Goal: Information Seeking & Learning: Check status

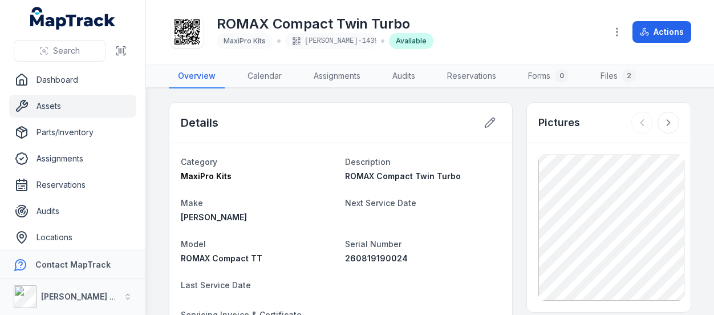
click at [202, 5] on div "ROMAX Compact Twin Turbo MaxiPro Kits ELLIS-1439 Available Actions" at bounding box center [430, 32] width 523 height 55
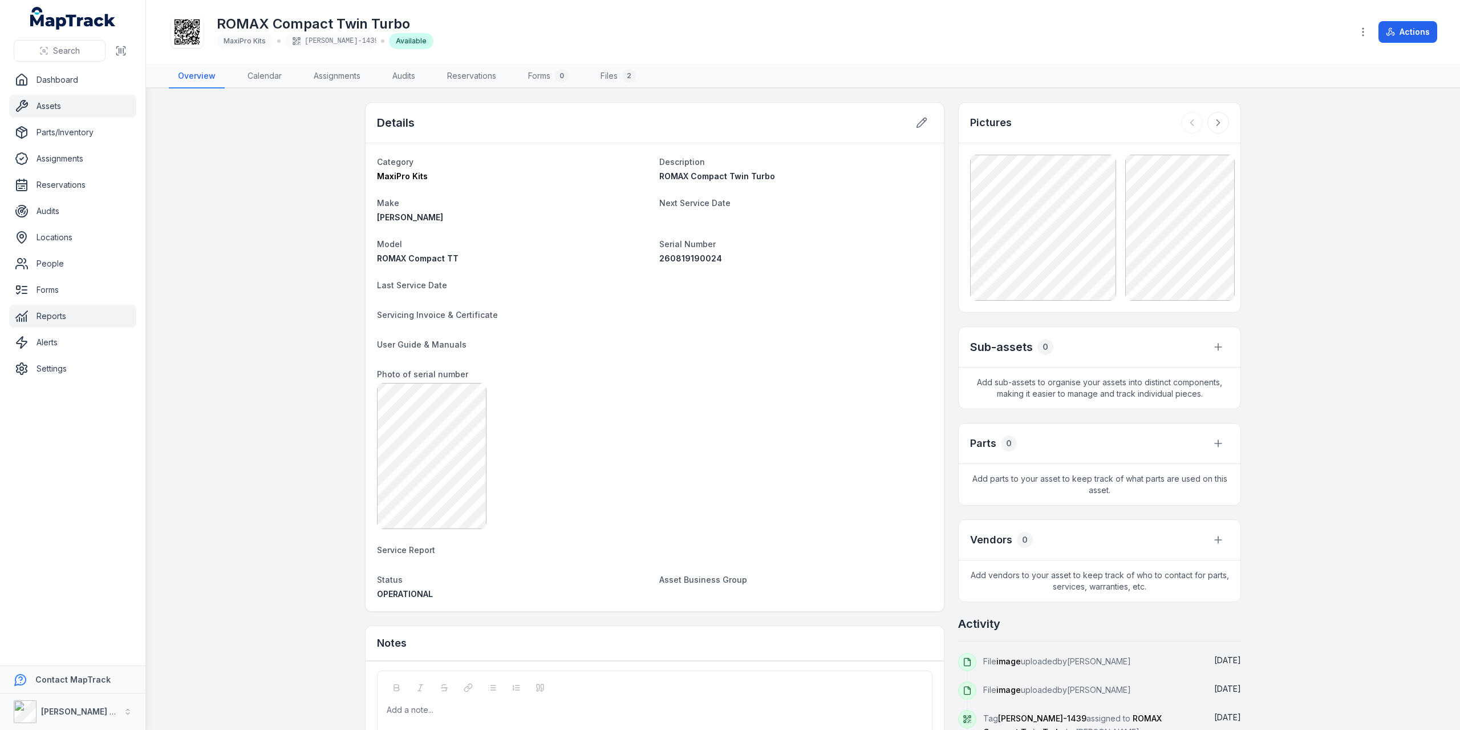
click at [55, 309] on link "Reports" at bounding box center [72, 316] width 127 height 23
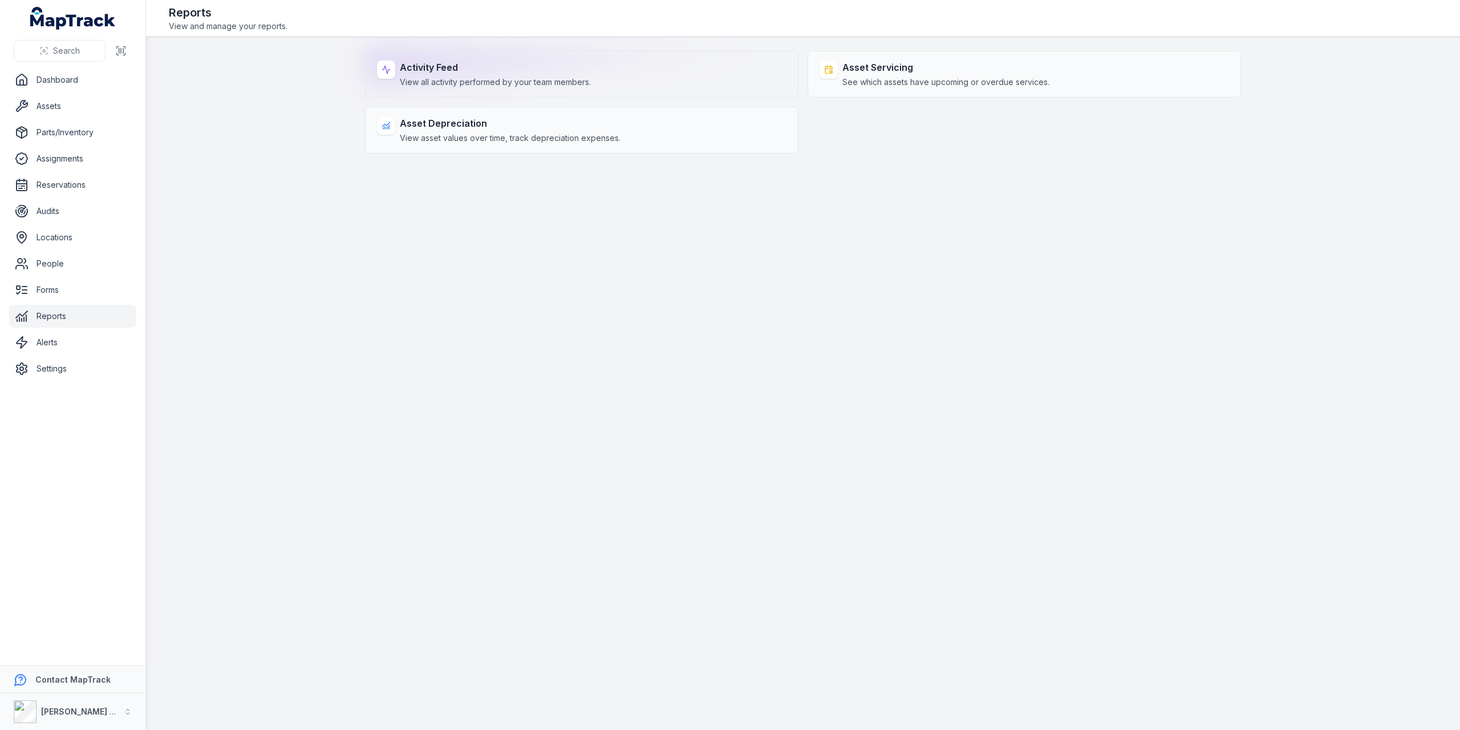
click at [534, 77] on span "View all activity performed by your team members." at bounding box center [495, 81] width 191 height 11
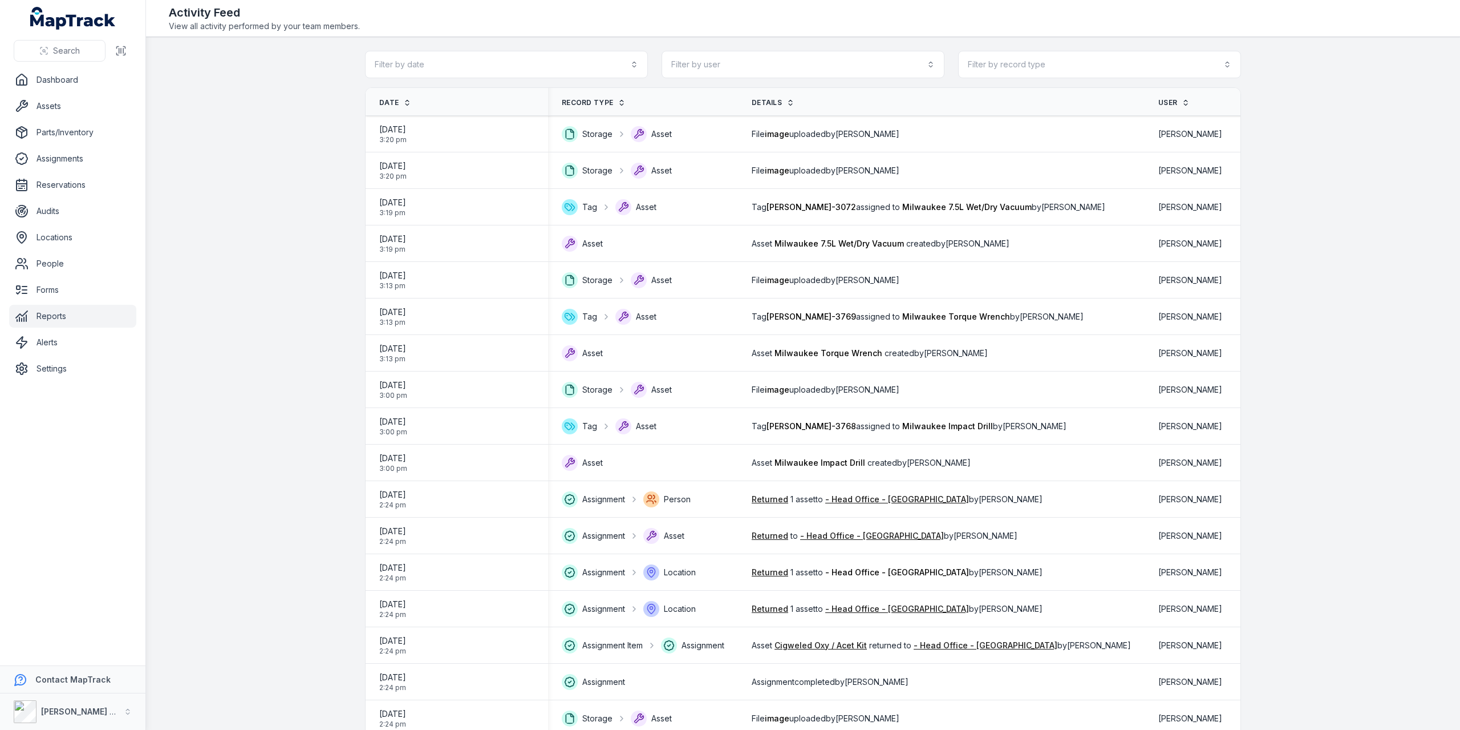
click at [714, 98] on span "User" at bounding box center [1168, 102] width 19 height 9
click at [714, 96] on th "User" at bounding box center [1200, 102] width 110 height 28
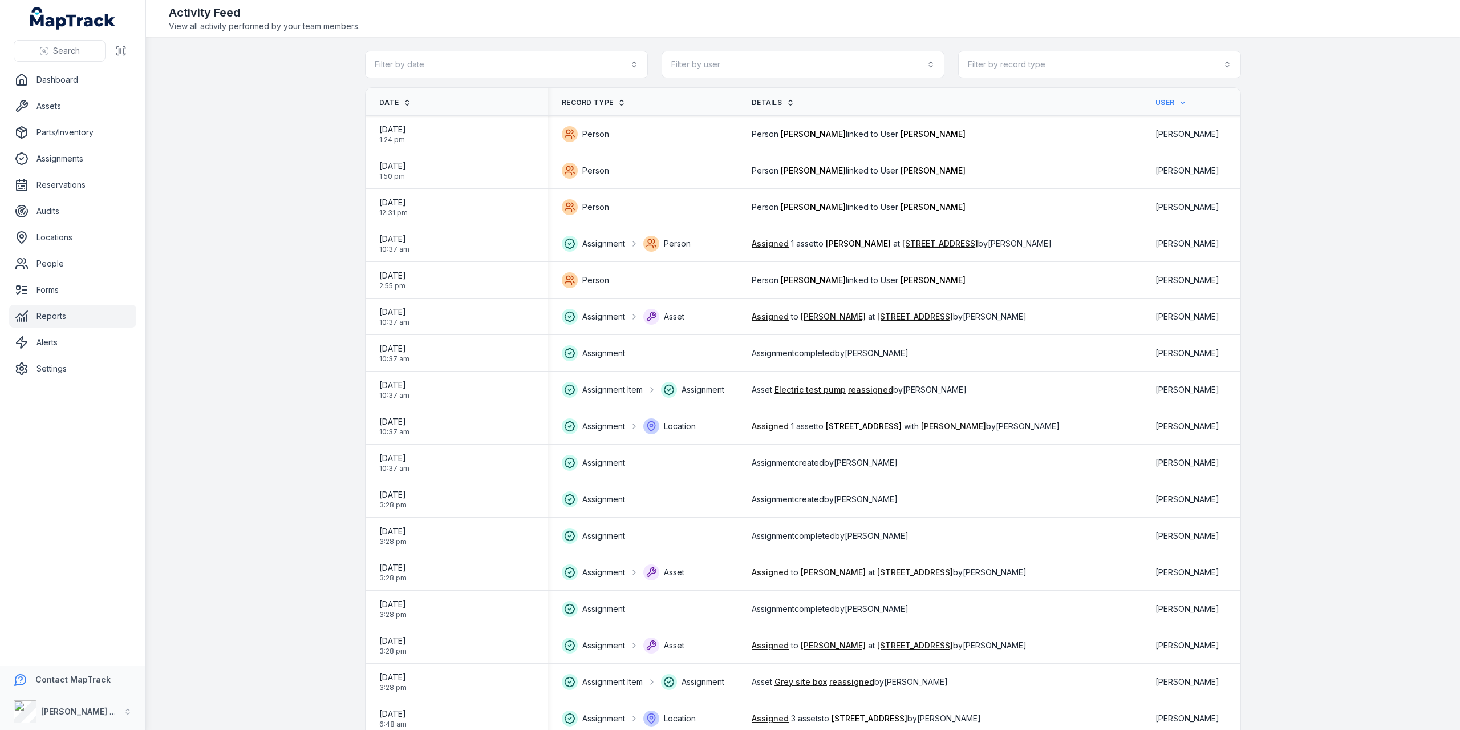
click at [931, 63] on button "Filter by user" at bounding box center [803, 64] width 283 height 27
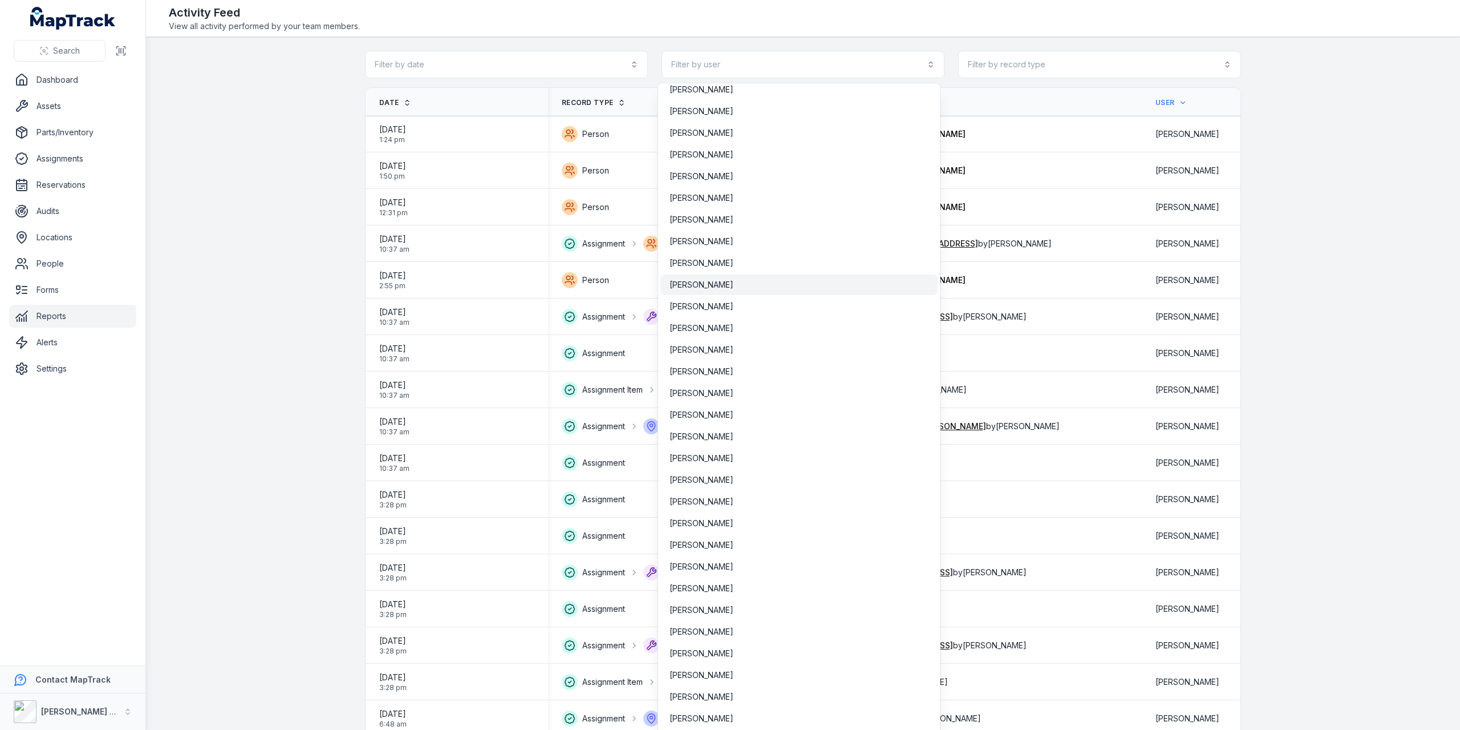
scroll to position [596, 0]
click at [710, 435] on span "[PERSON_NAME]" at bounding box center [702, 440] width 64 height 11
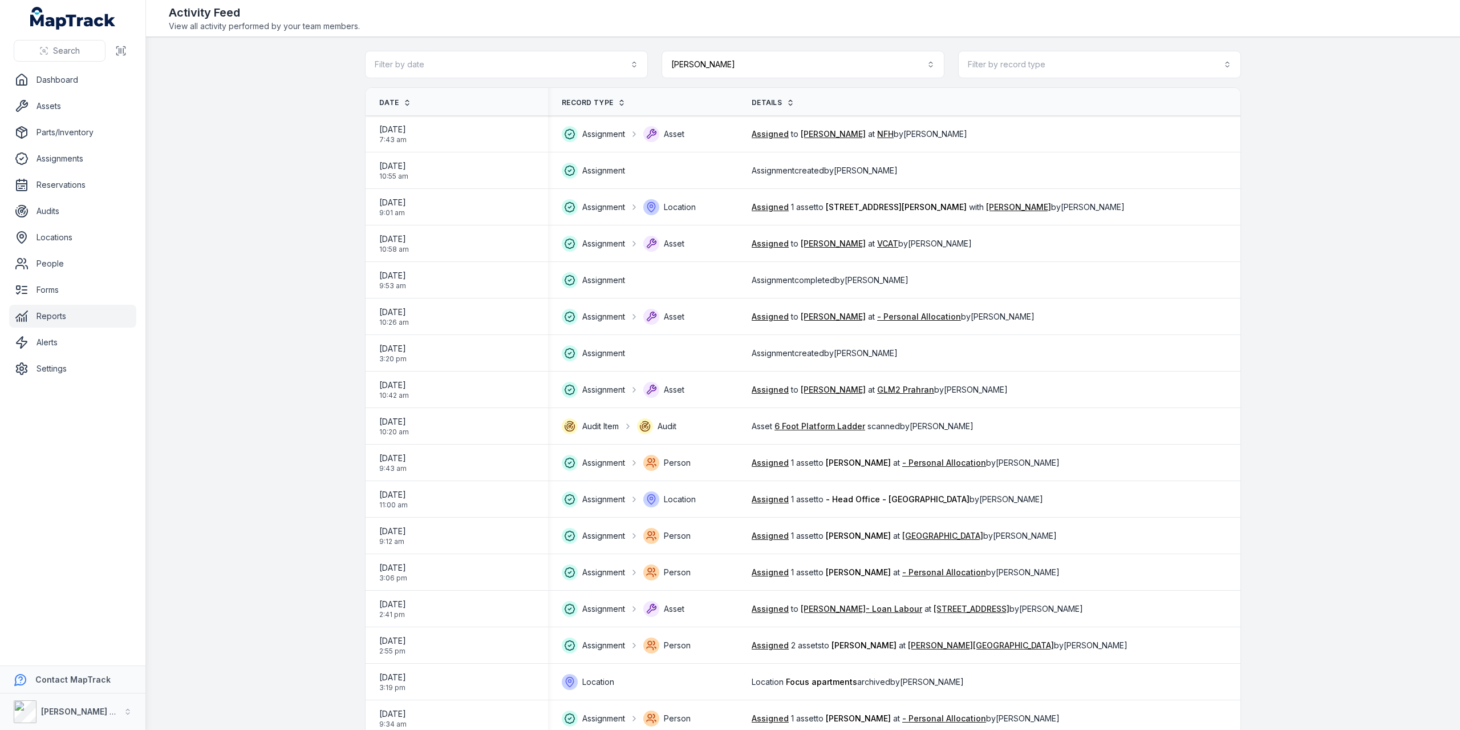
click at [396, 100] on link "Date" at bounding box center [395, 102] width 32 height 9
click at [406, 100] on icon at bounding box center [407, 101] width 3 height 2
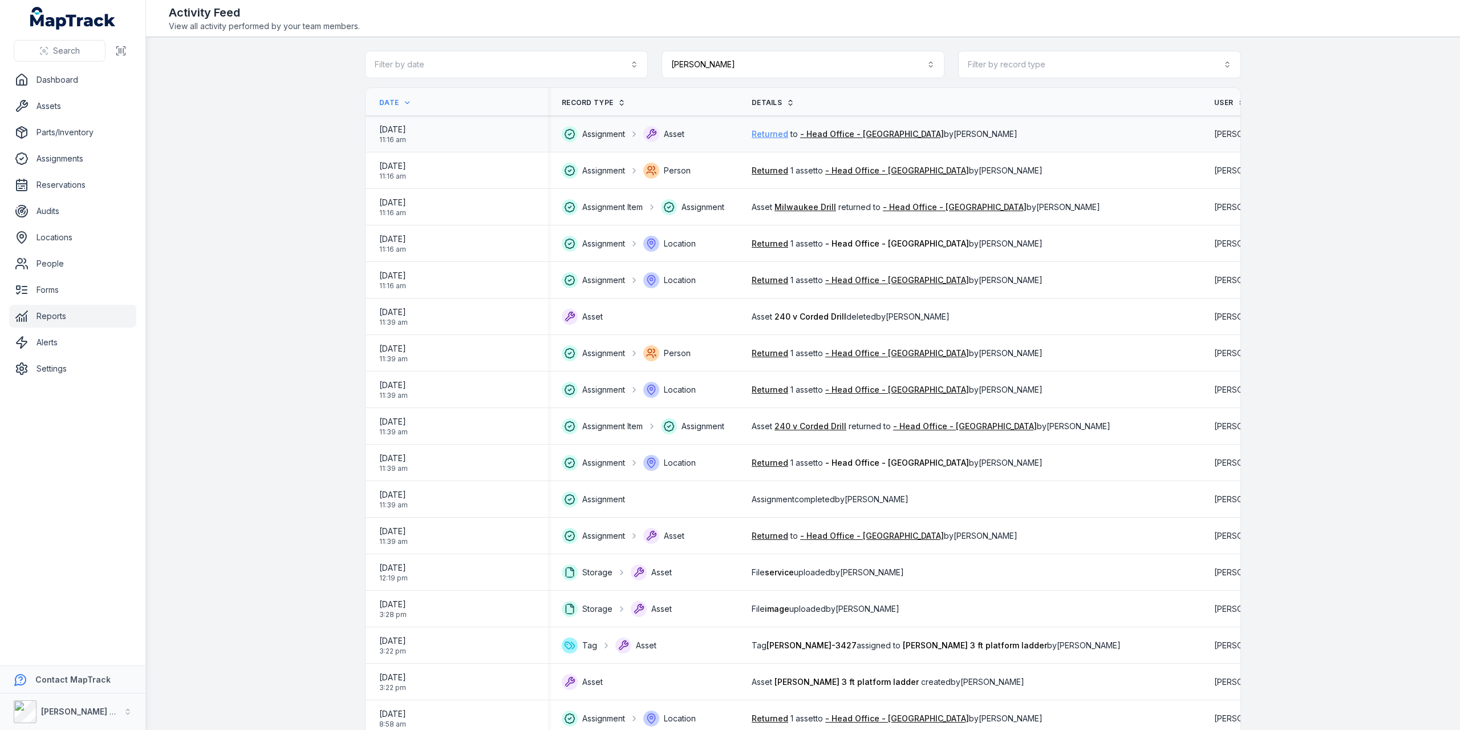
click at [765, 129] on link "Returned" at bounding box center [770, 133] width 37 height 11
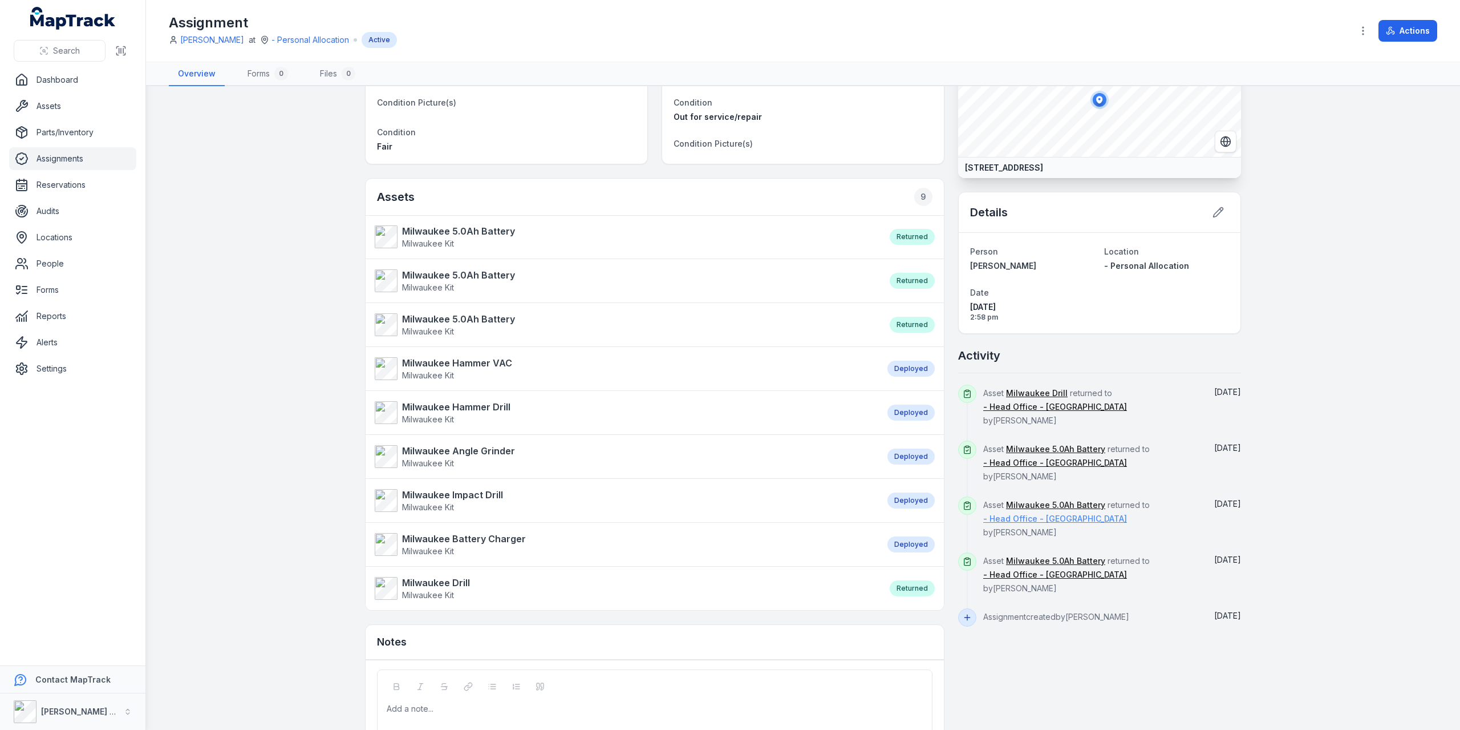
scroll to position [114, 0]
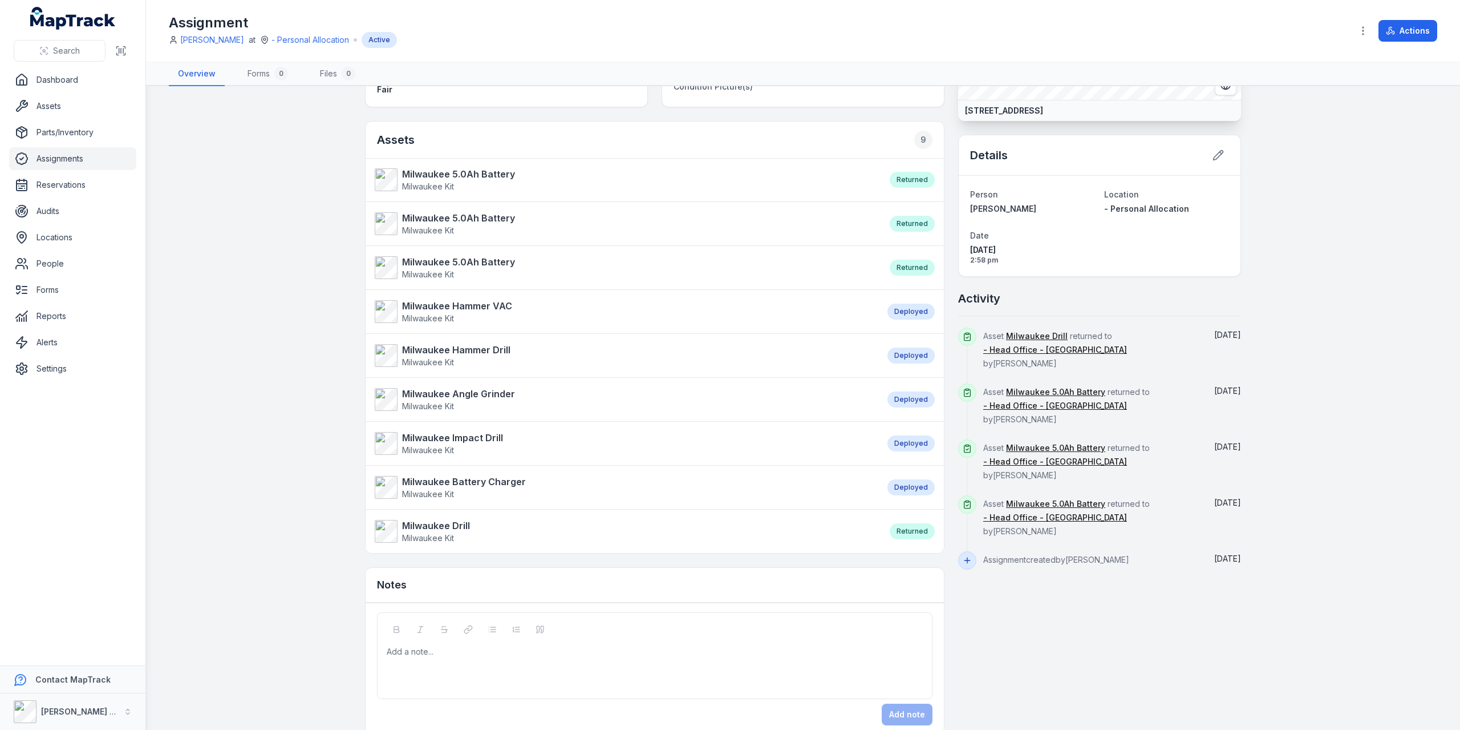
click at [901, 179] on div "Returned" at bounding box center [912, 180] width 45 height 16
click at [464, 174] on strong "Milwaukee 5.0Ah Battery" at bounding box center [458, 174] width 113 height 14
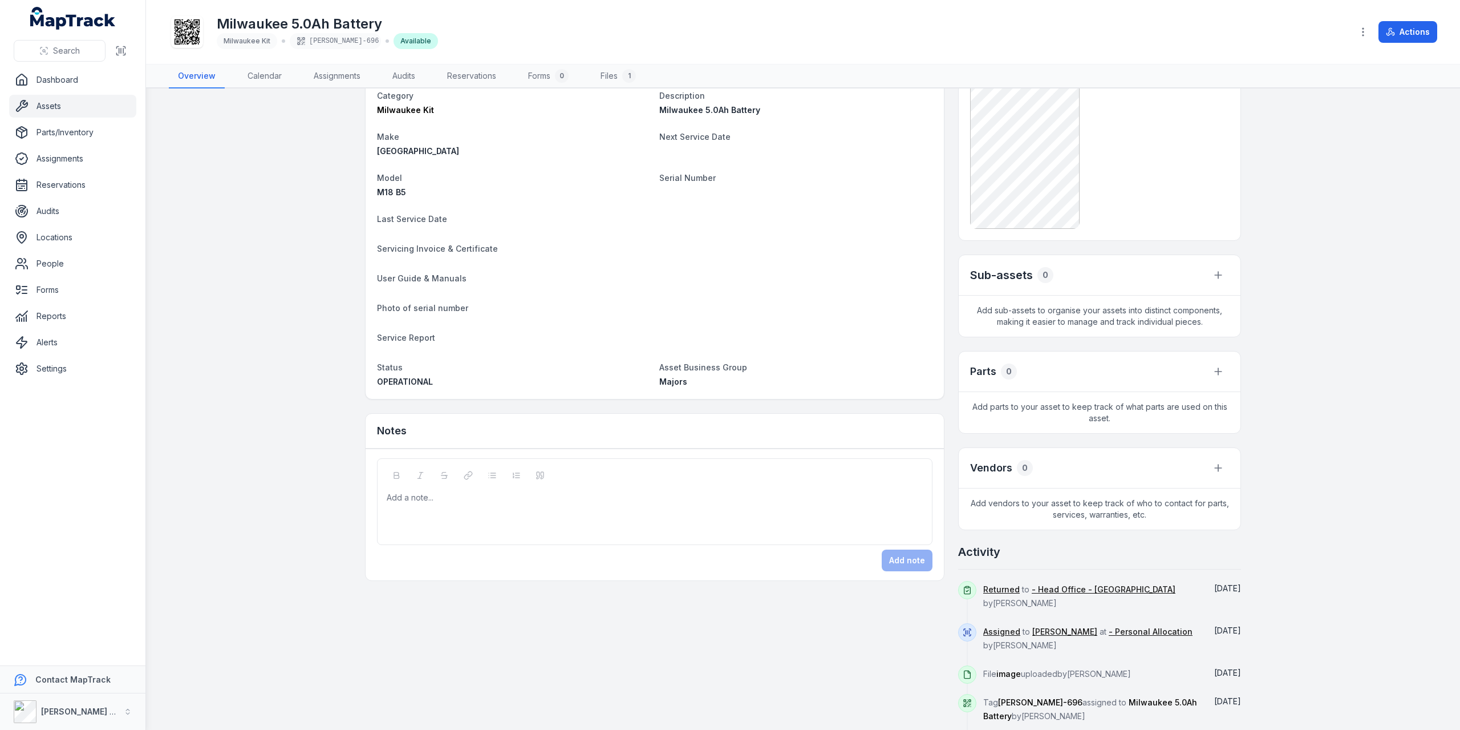
scroll to position [87, 0]
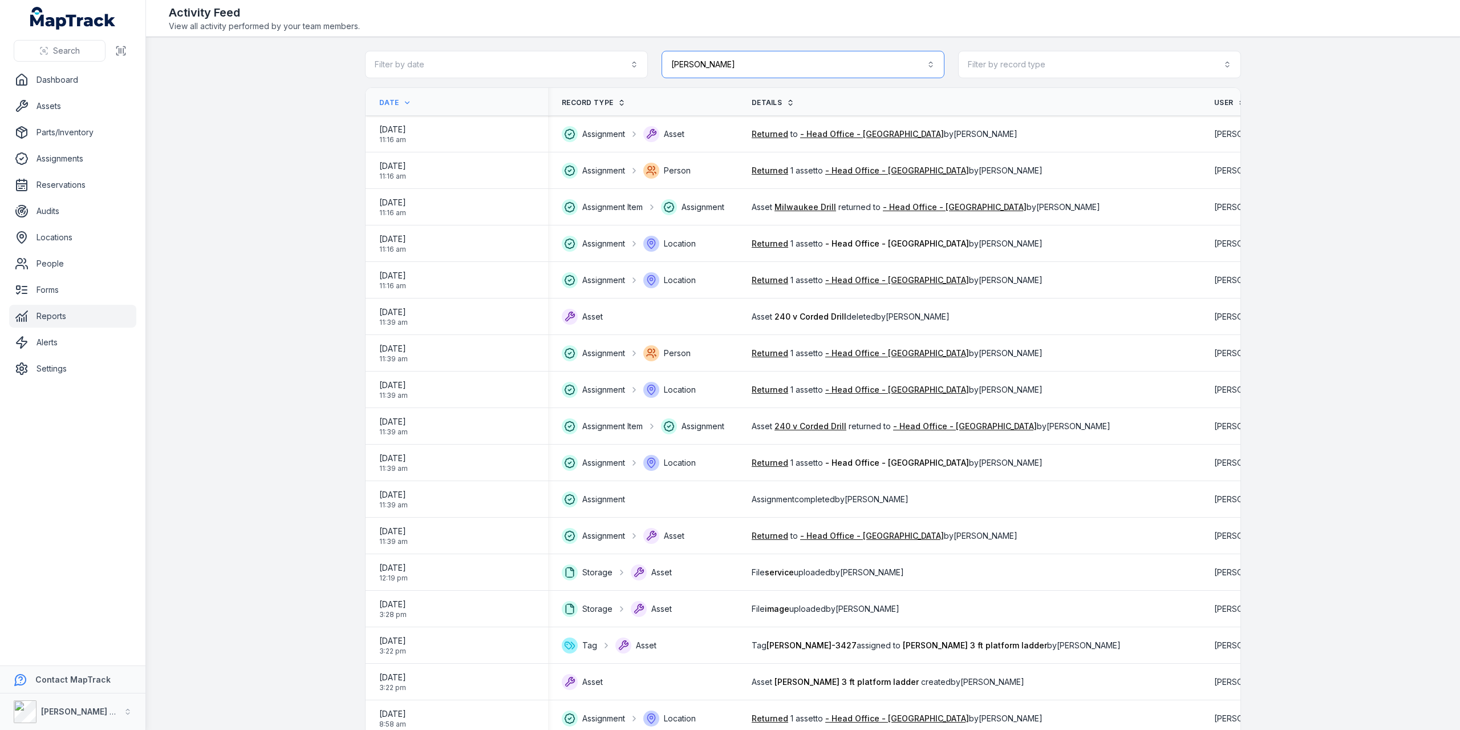
click at [929, 62] on button "**********" at bounding box center [803, 64] width 283 height 27
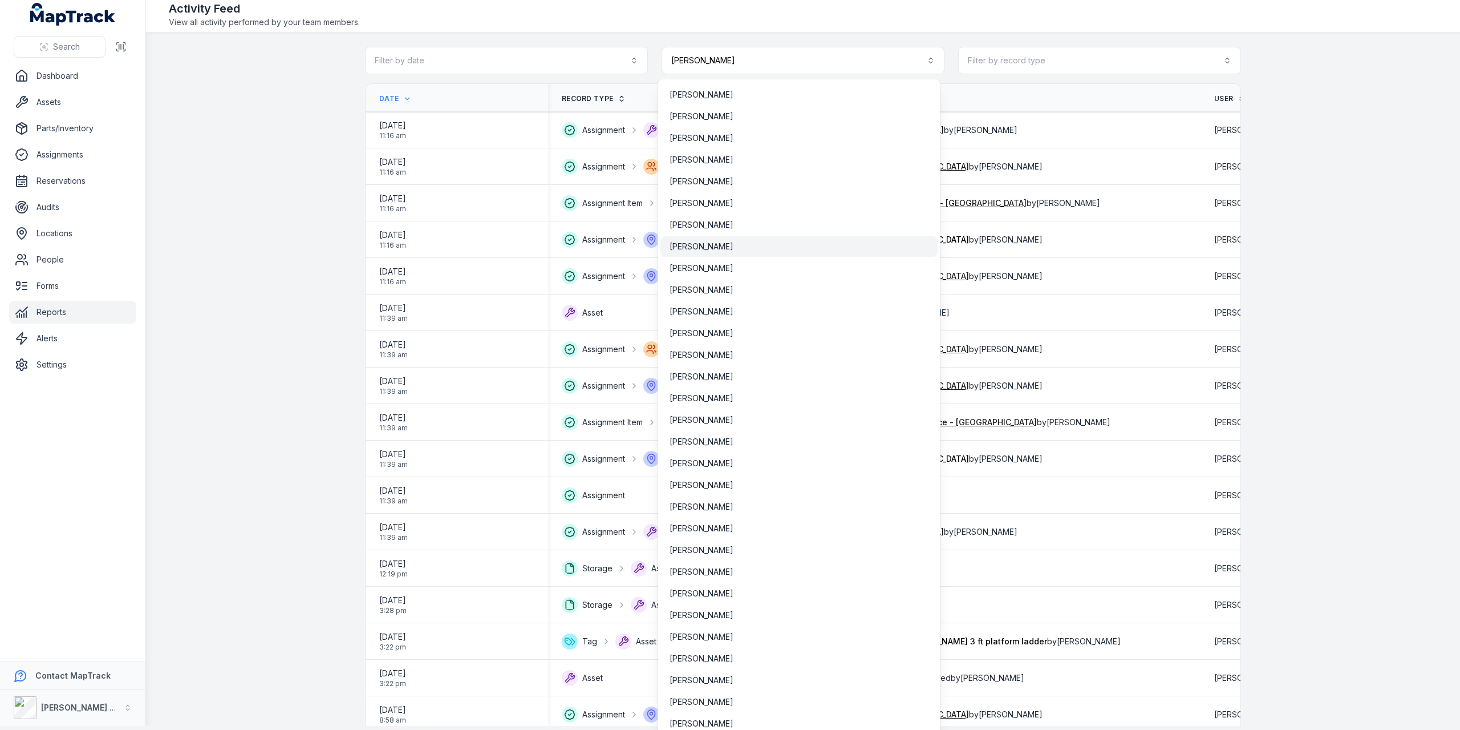
scroll to position [84, 0]
click at [707, 225] on div "[PERSON_NAME]" at bounding box center [799, 233] width 277 height 21
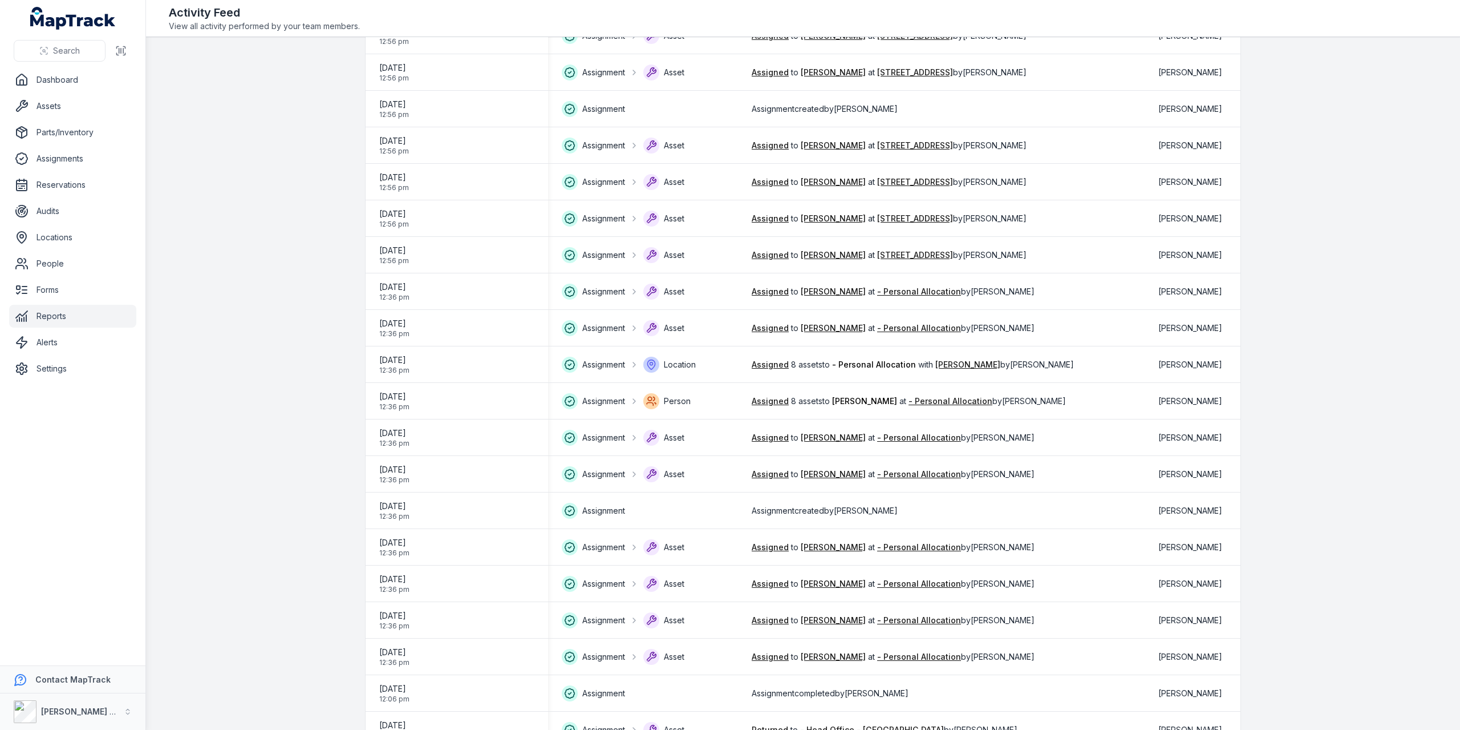
scroll to position [1251, 0]
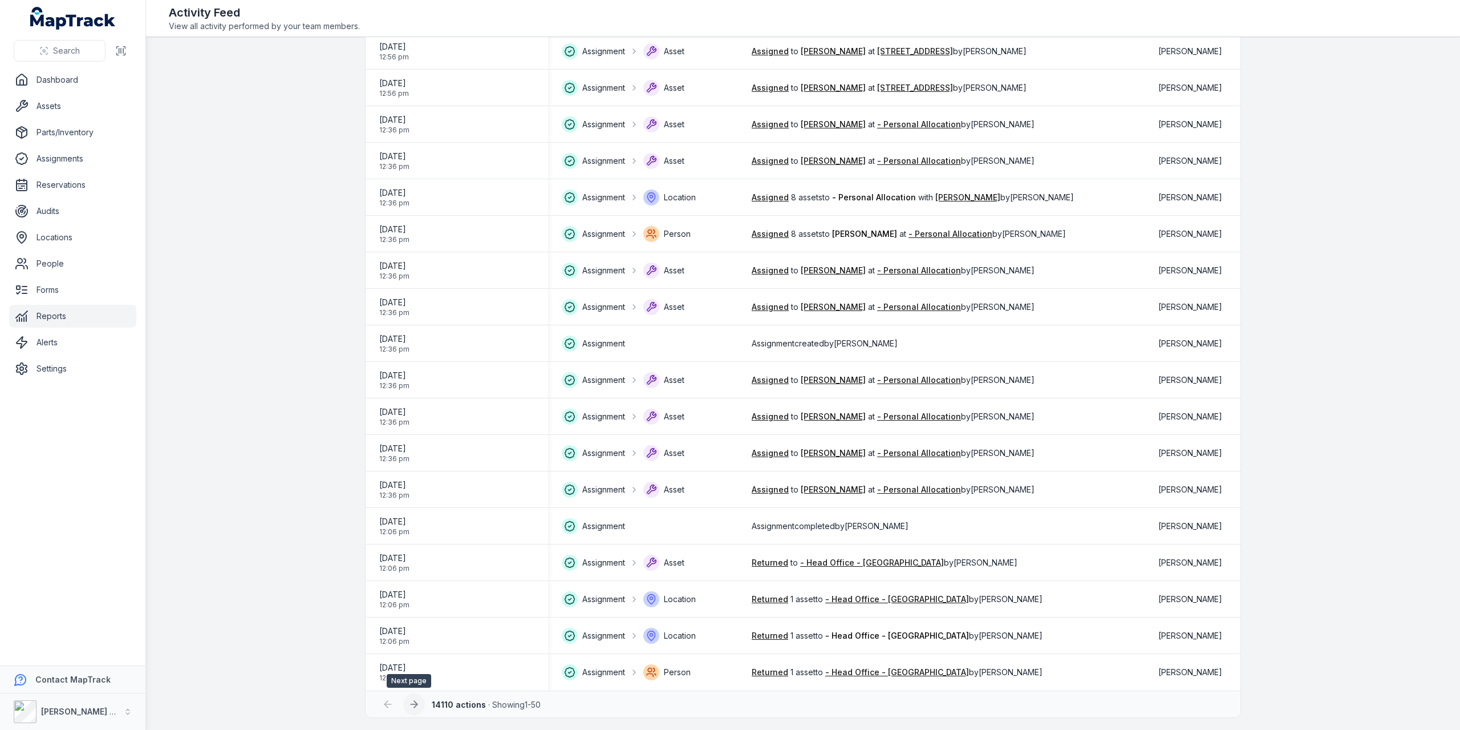
click at [411, 704] on icon at bounding box center [414, 704] width 7 height 0
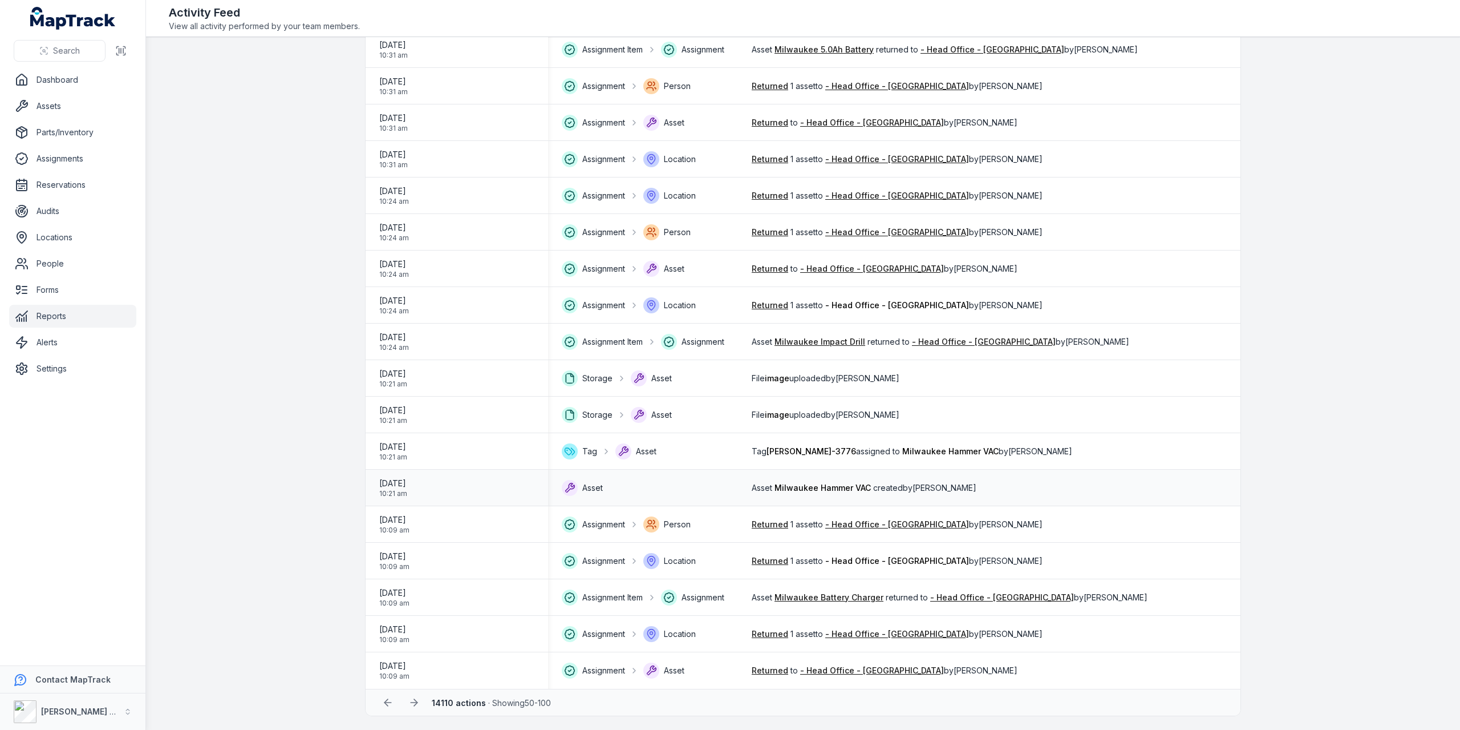
scroll to position [1256, 0]
click at [411, 702] on icon at bounding box center [414, 702] width 7 height 0
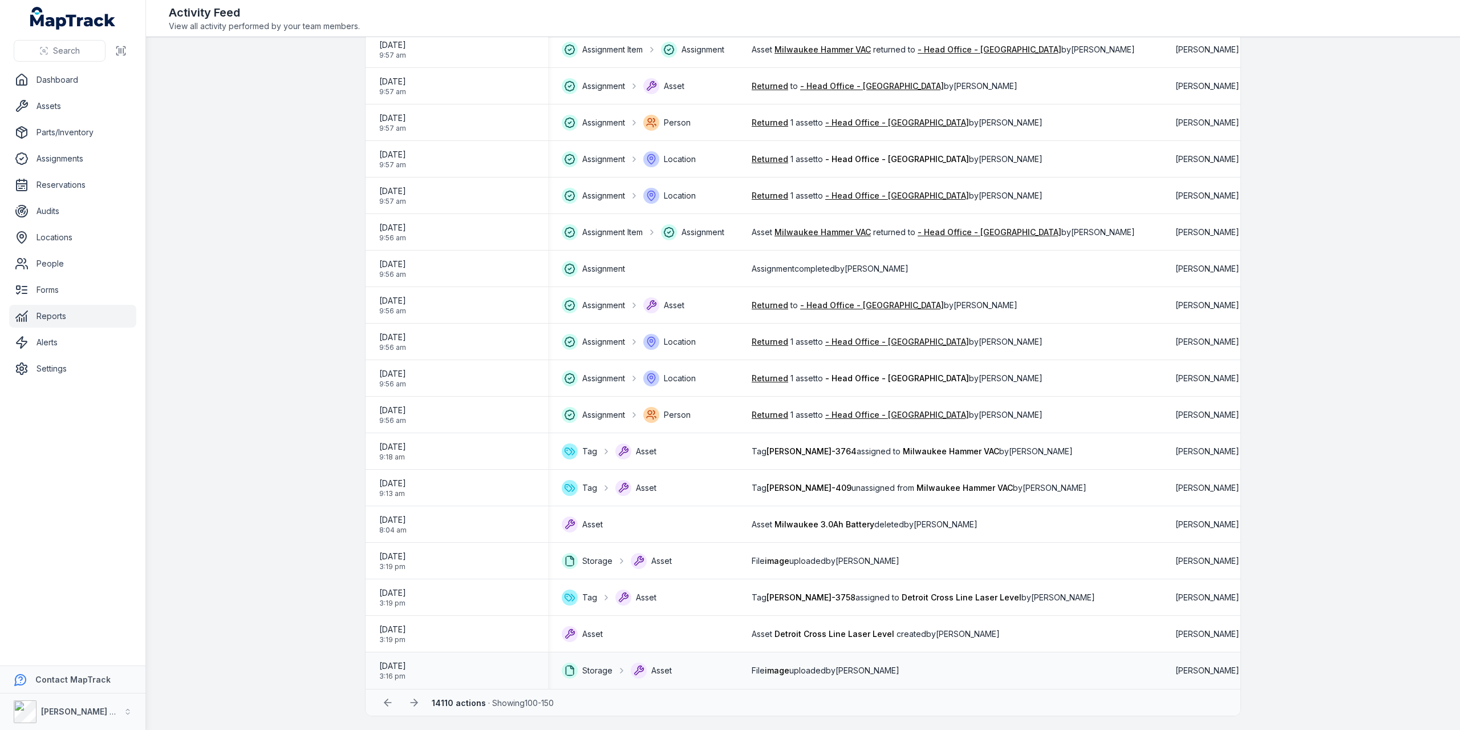
scroll to position [1251, 0]
click at [408, 706] on icon at bounding box center [413, 703] width 11 height 11
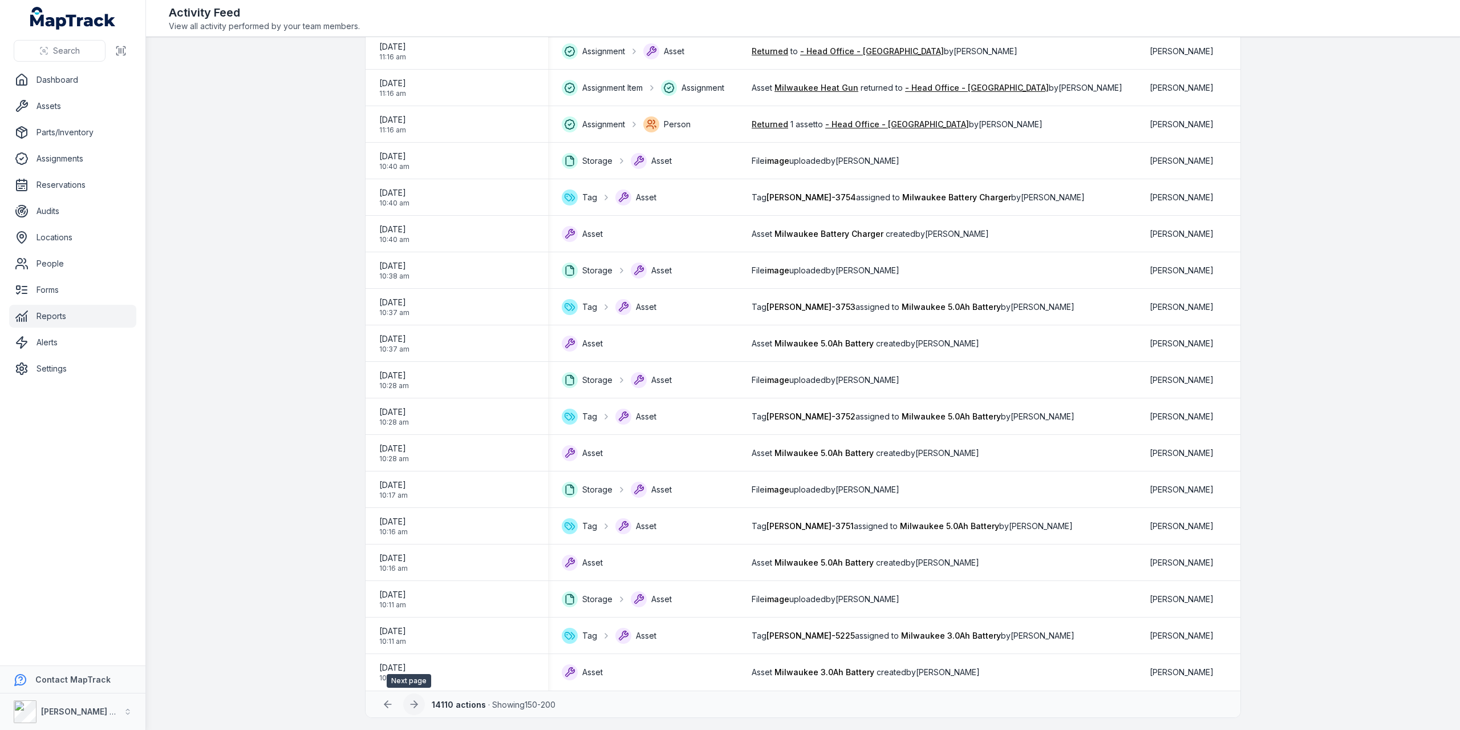
click at [414, 706] on icon at bounding box center [413, 703] width 11 height 11
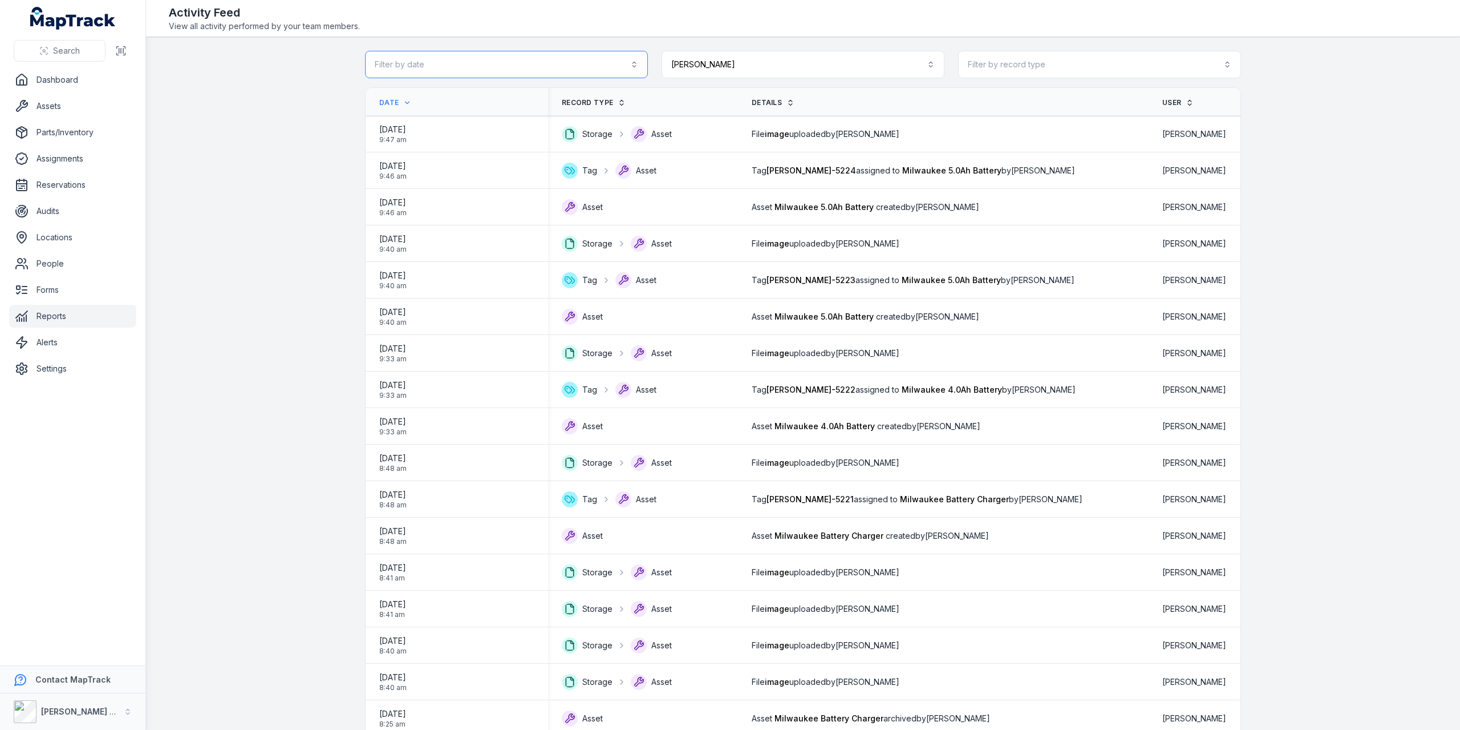
click at [635, 69] on button "Filter by date" at bounding box center [506, 64] width 283 height 27
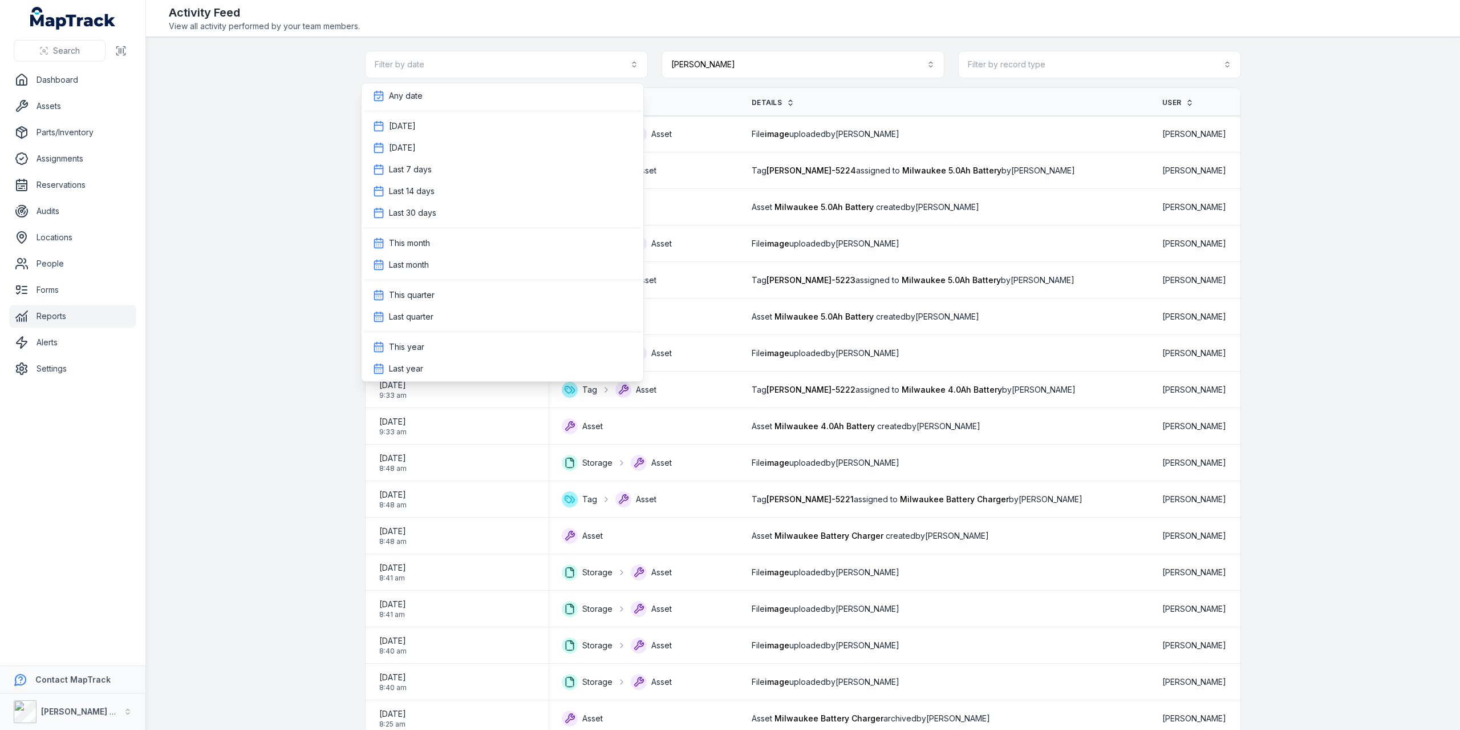
click at [1226, 67] on div "**********" at bounding box center [803, 64] width 876 height 27
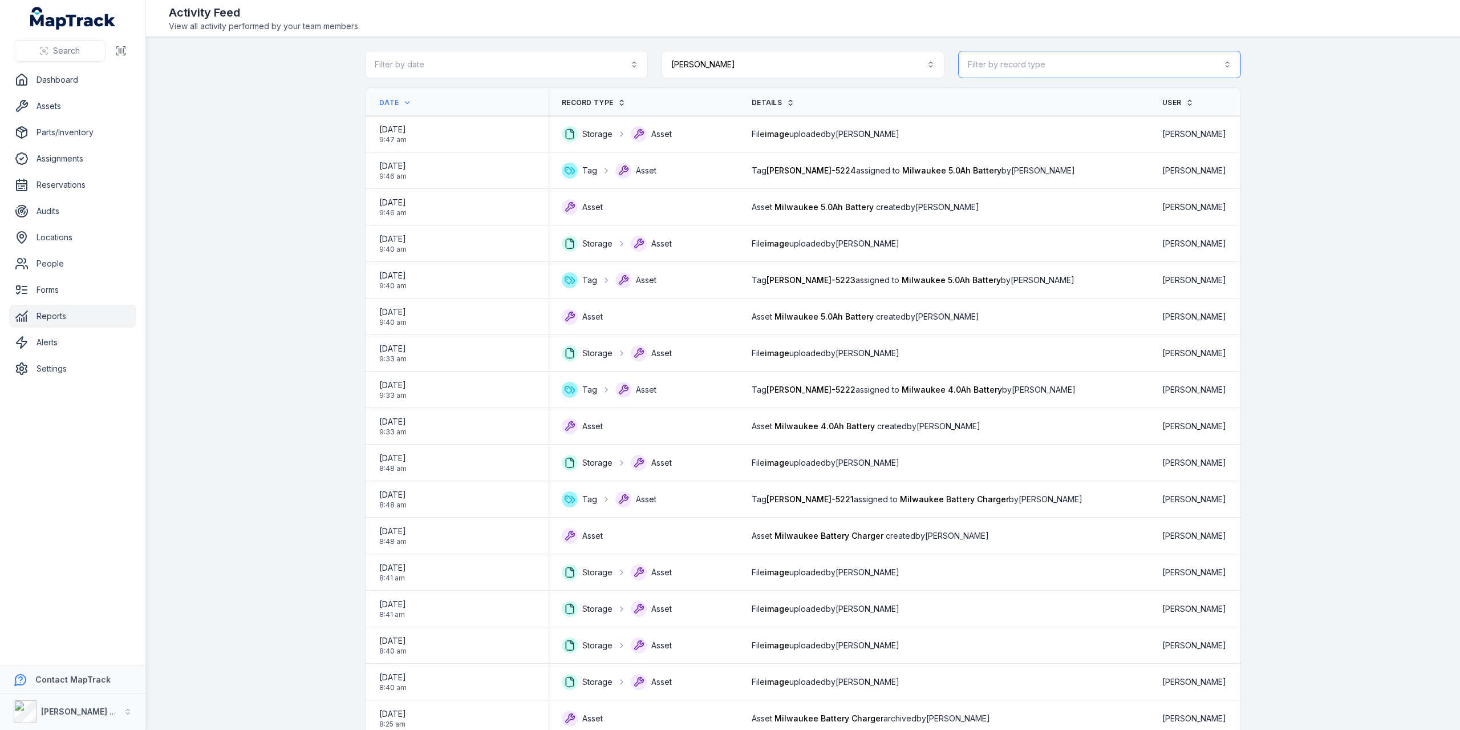
click at [1222, 67] on button "Filter by record type" at bounding box center [1099, 64] width 283 height 27
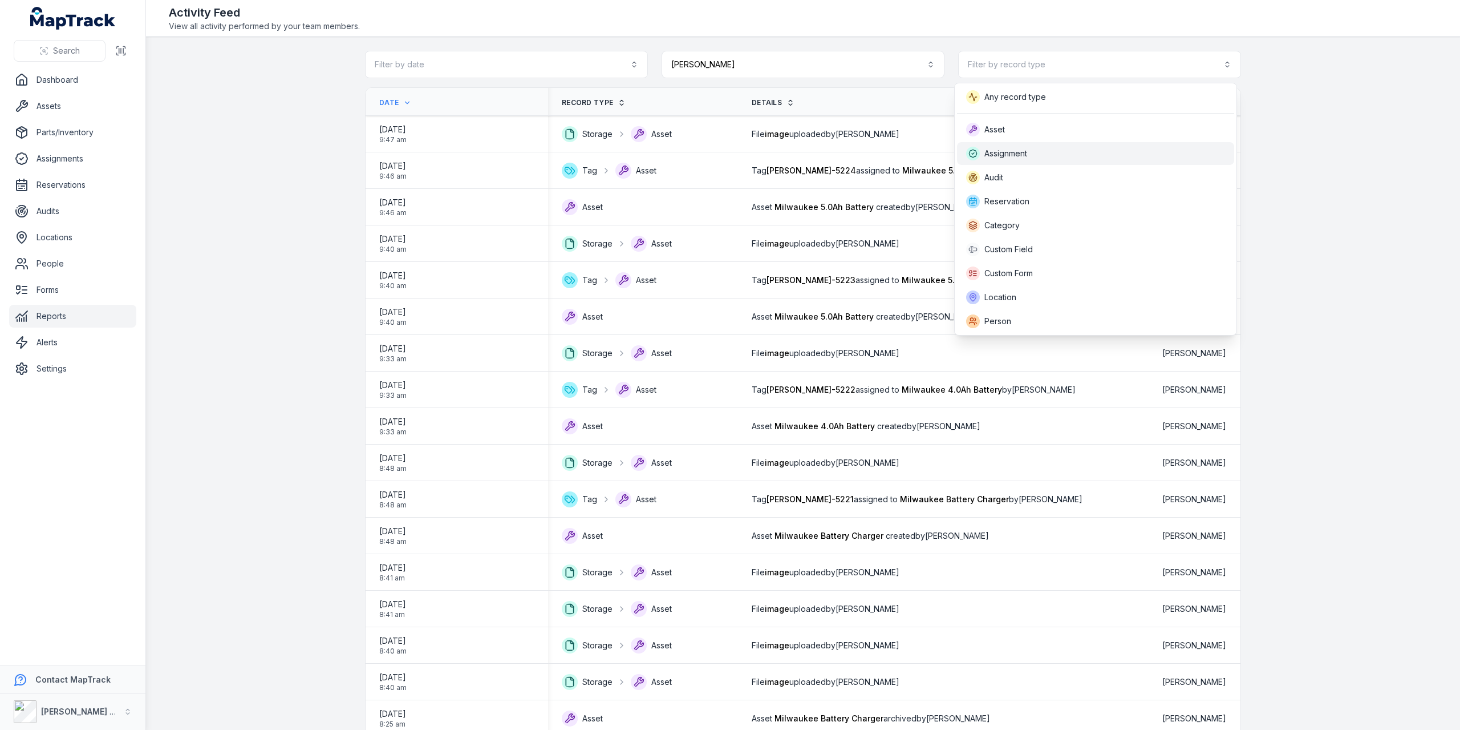
click at [1075, 157] on div "Assignment" at bounding box center [1095, 154] width 259 height 14
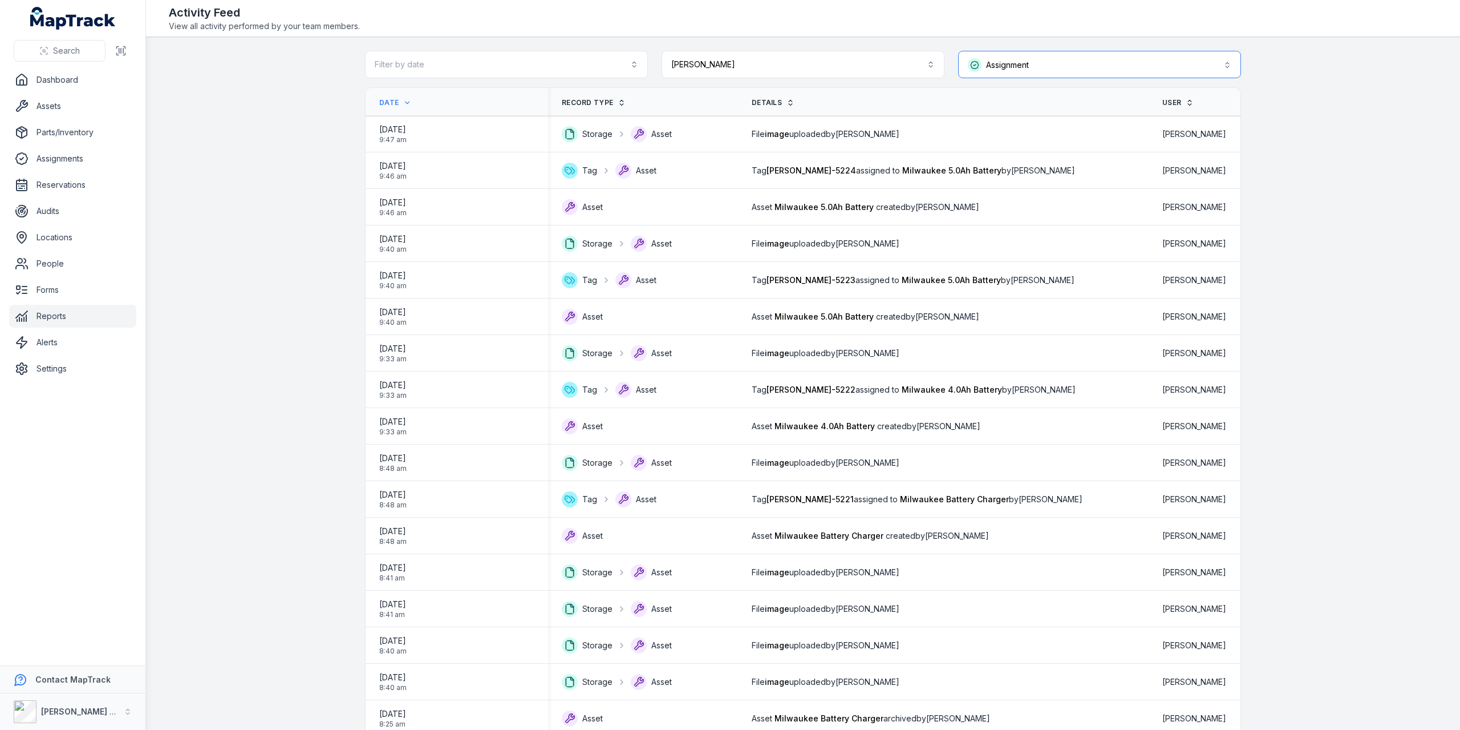
click at [1048, 64] on button "**********" at bounding box center [1099, 64] width 283 height 27
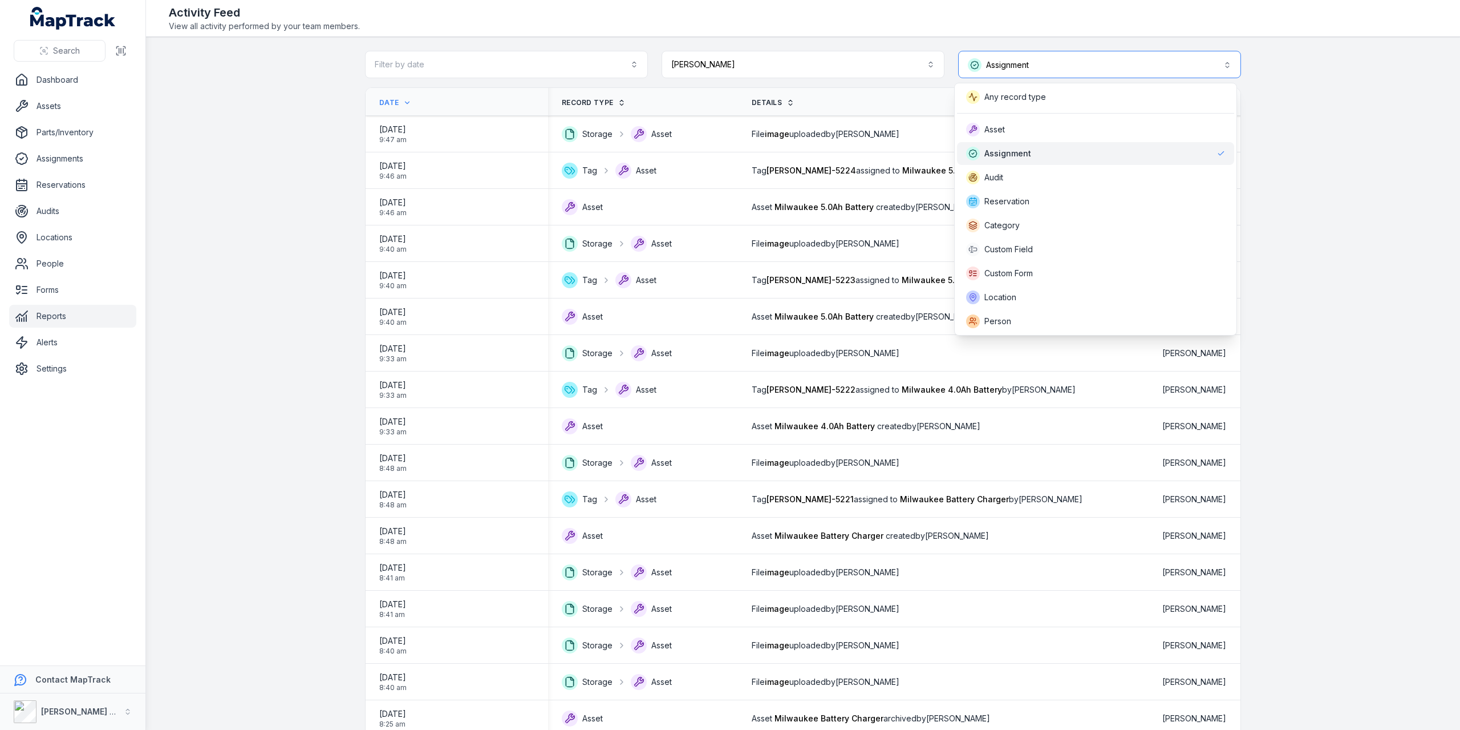
click at [1034, 63] on button "**********" at bounding box center [1099, 64] width 283 height 27
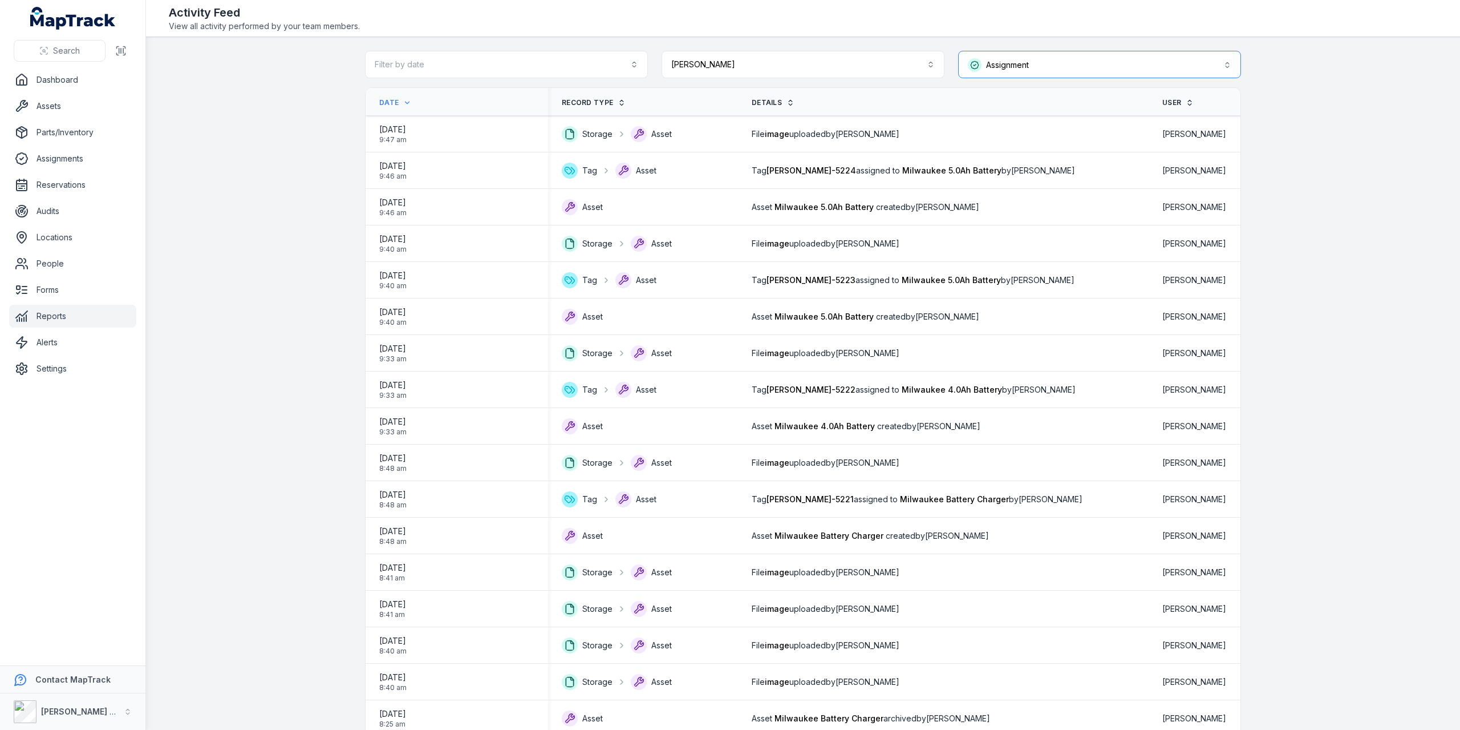
click at [1155, 66] on button "**********" at bounding box center [1099, 64] width 283 height 27
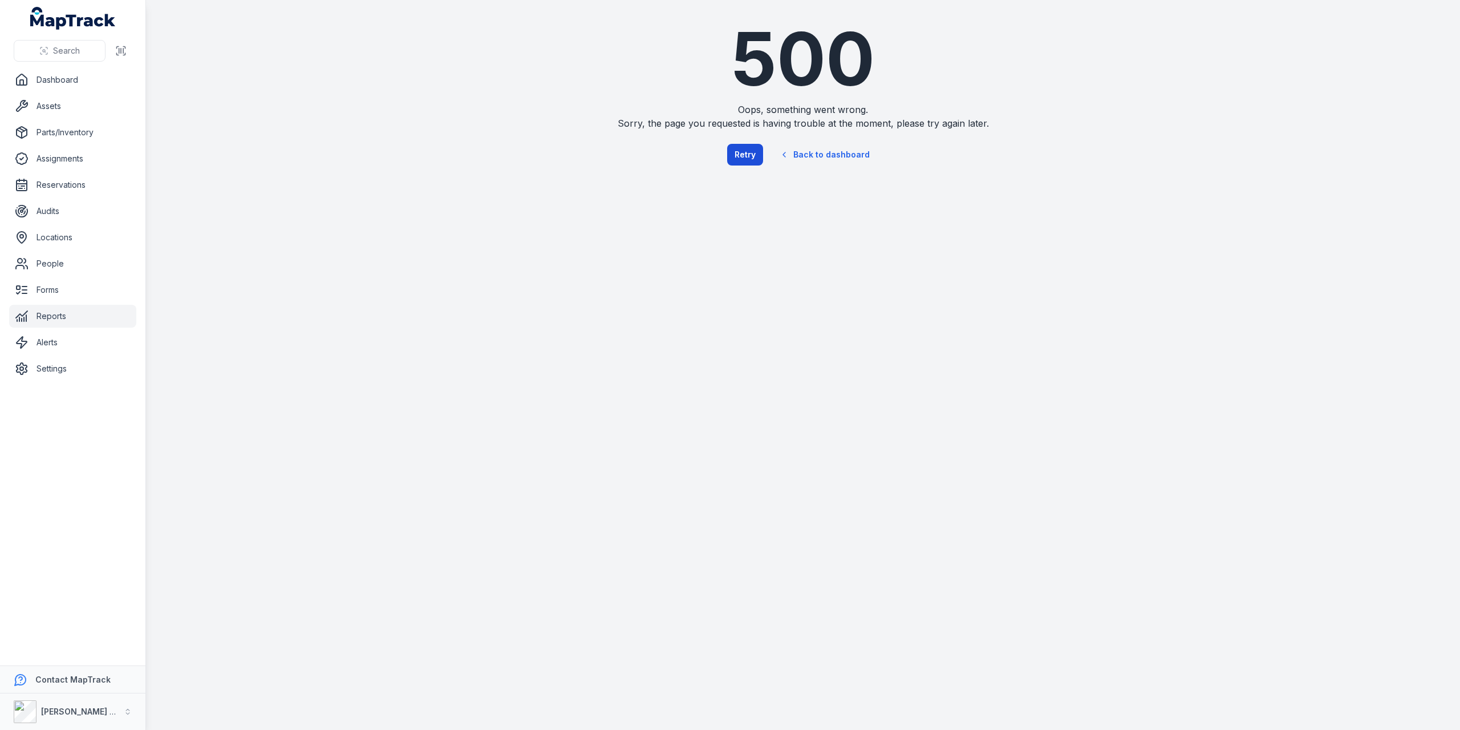
click at [743, 150] on button "Retry" at bounding box center [745, 155] width 36 height 22
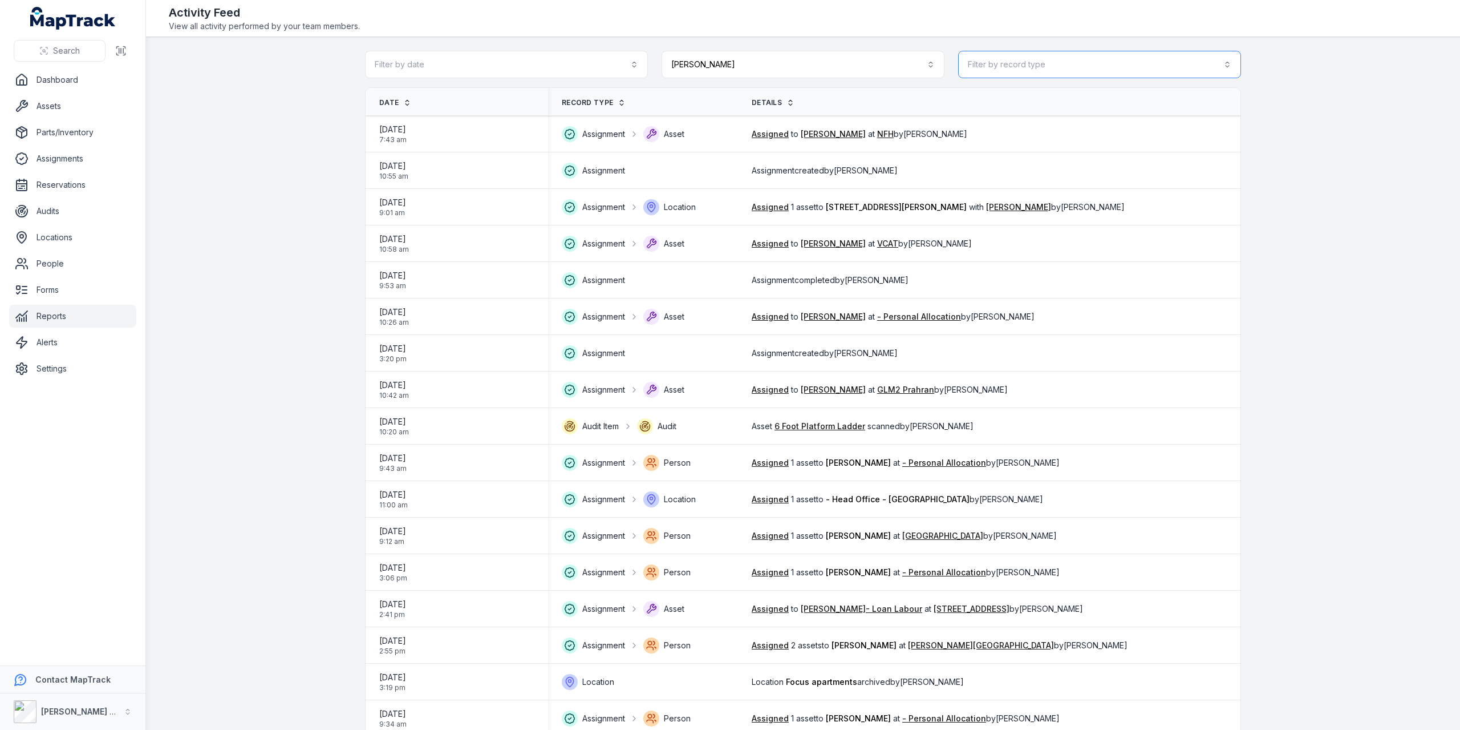
click at [1066, 61] on button "Filter by record type" at bounding box center [1099, 64] width 283 height 27
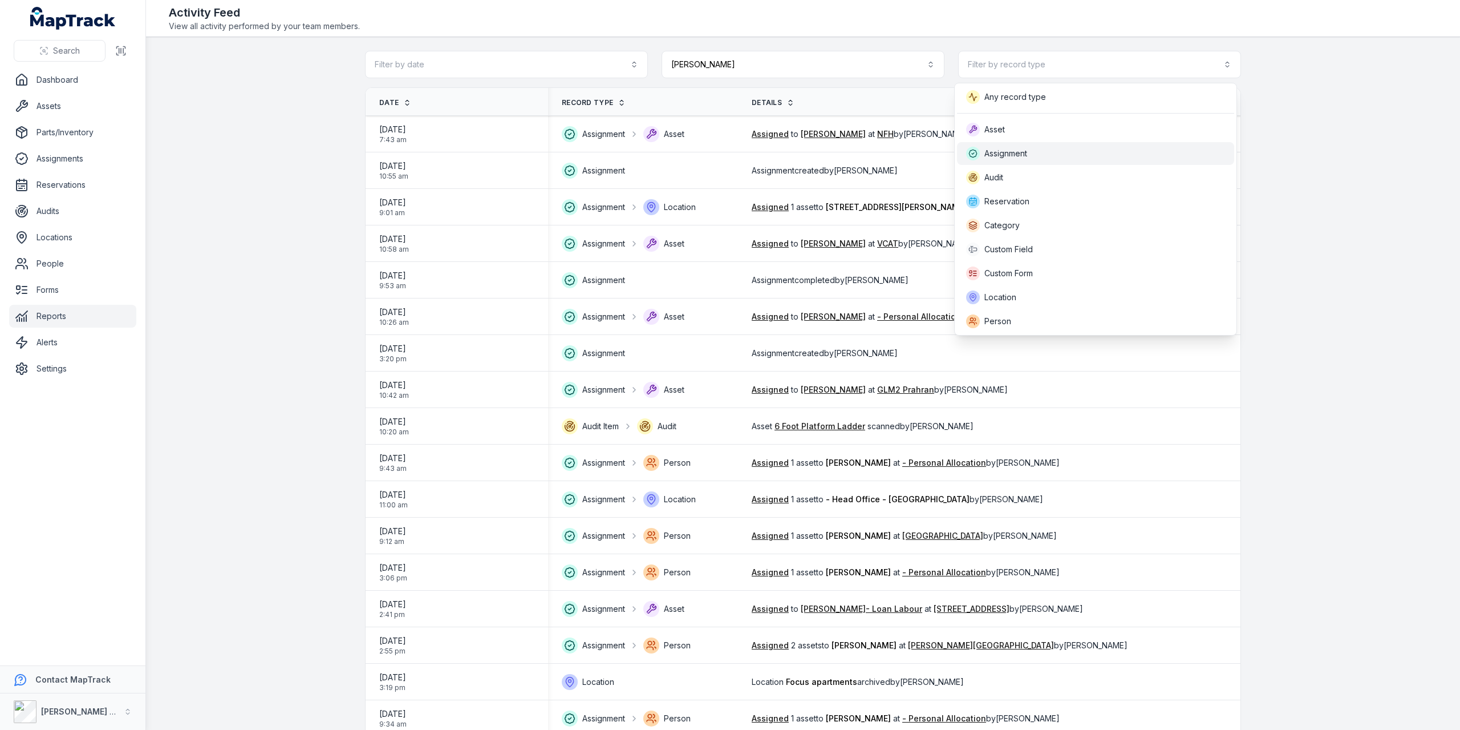
click at [1023, 147] on div "Assignment" at bounding box center [996, 154] width 61 height 14
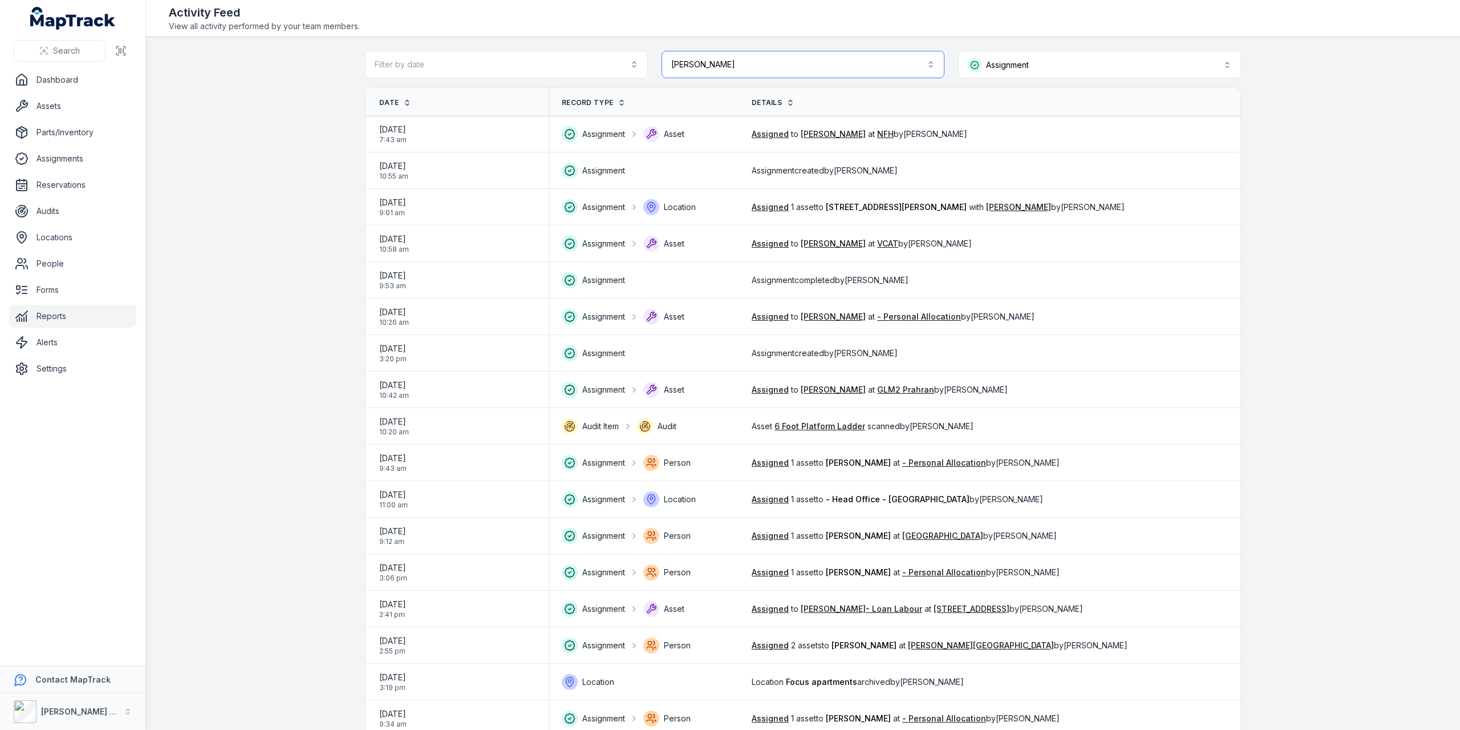
click at [929, 67] on button "**********" at bounding box center [803, 64] width 283 height 27
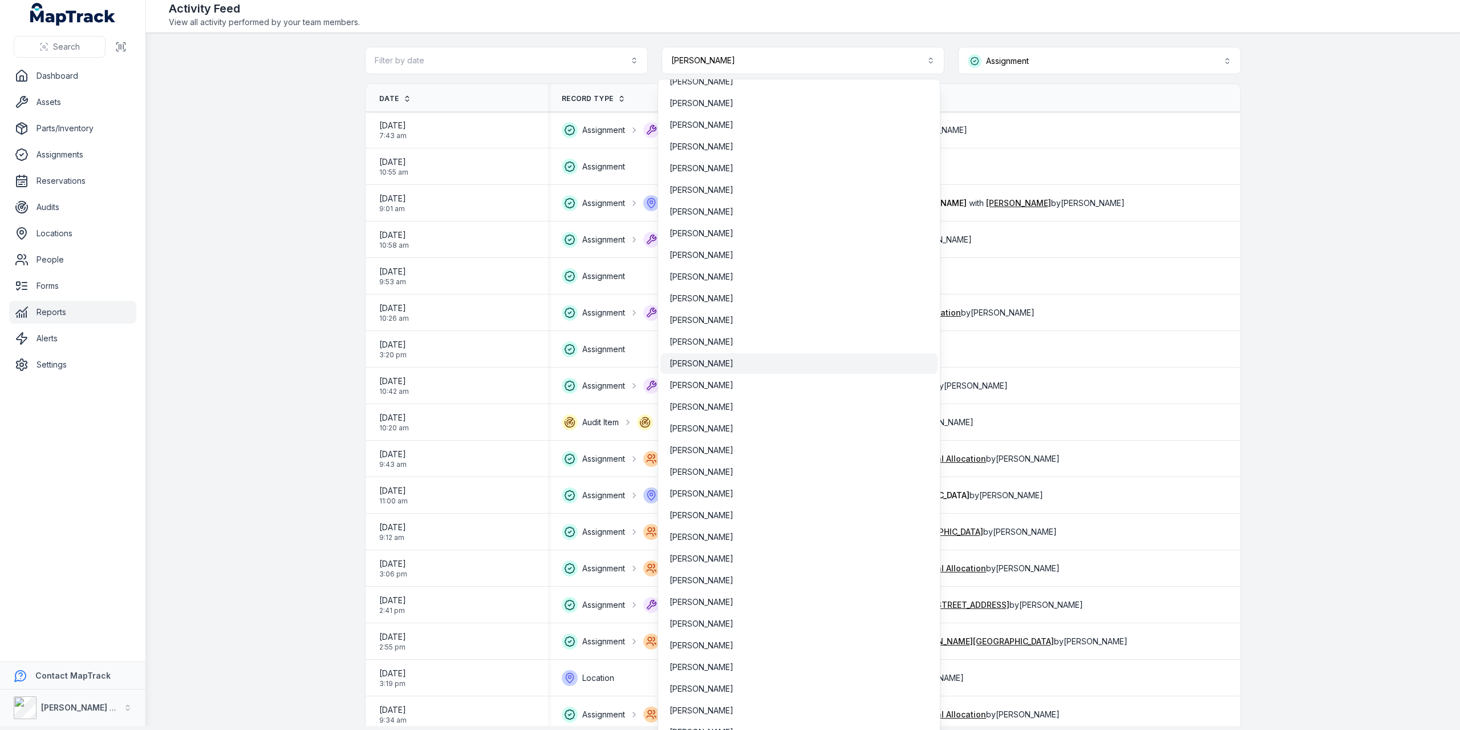
scroll to position [141, 0]
click at [743, 173] on div "[PERSON_NAME]" at bounding box center [799, 176] width 259 height 11
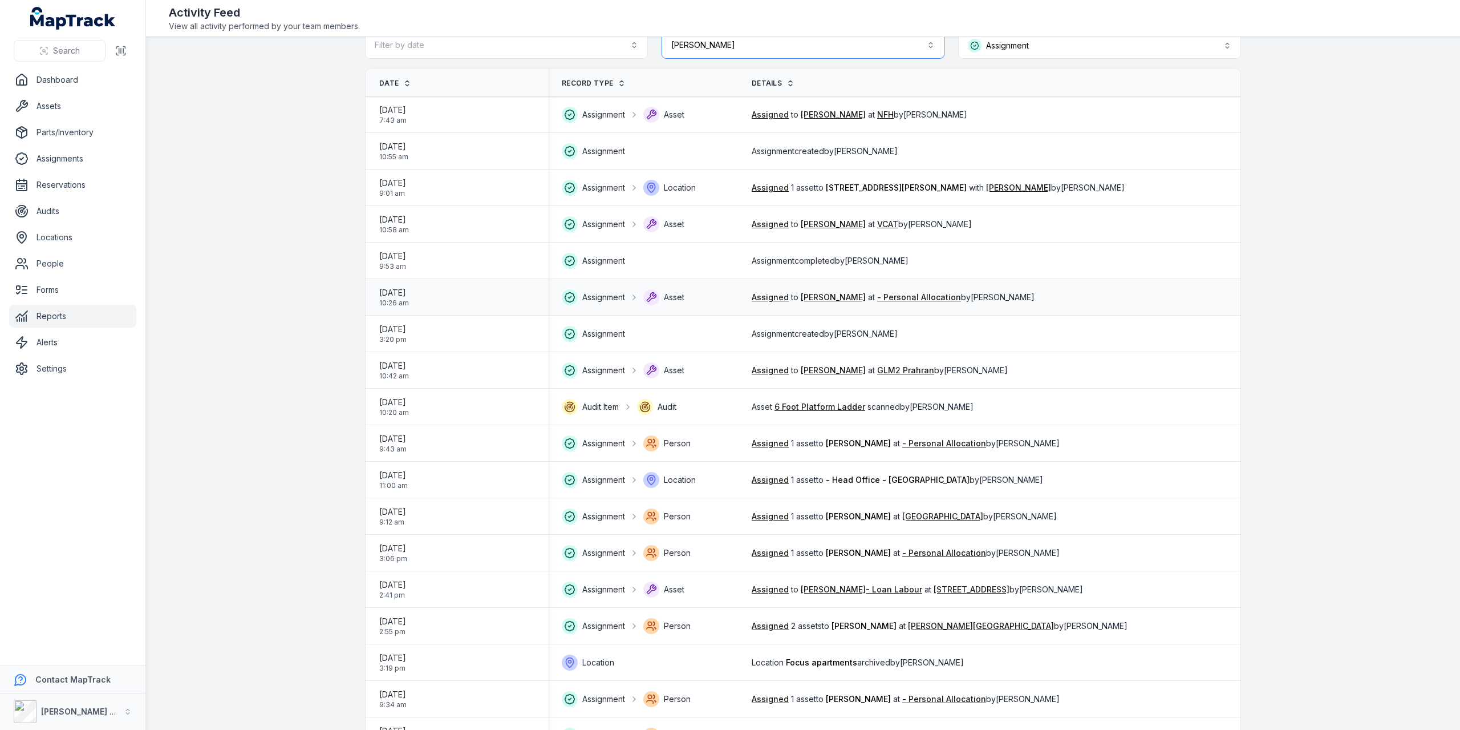
scroll to position [0, 0]
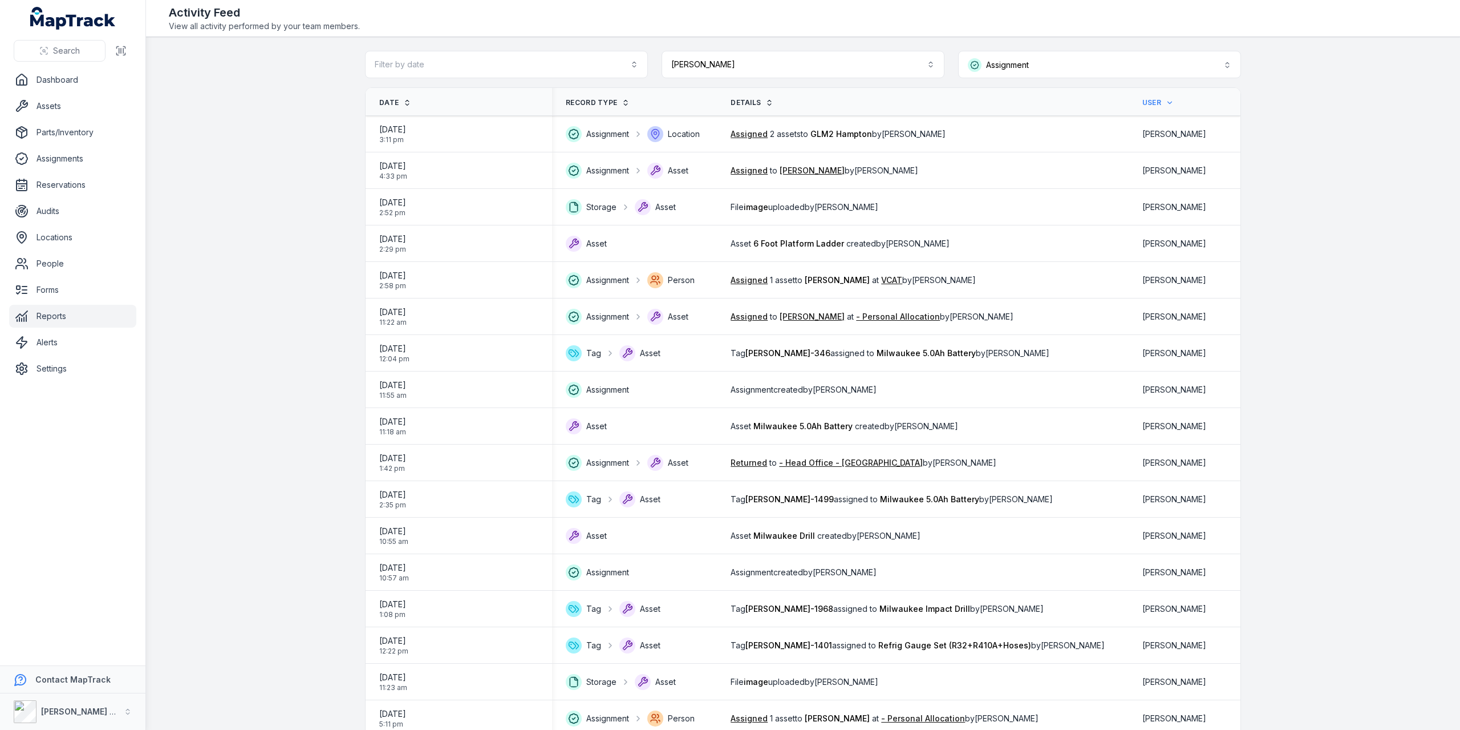
click at [387, 103] on span "Date" at bounding box center [388, 102] width 19 height 9
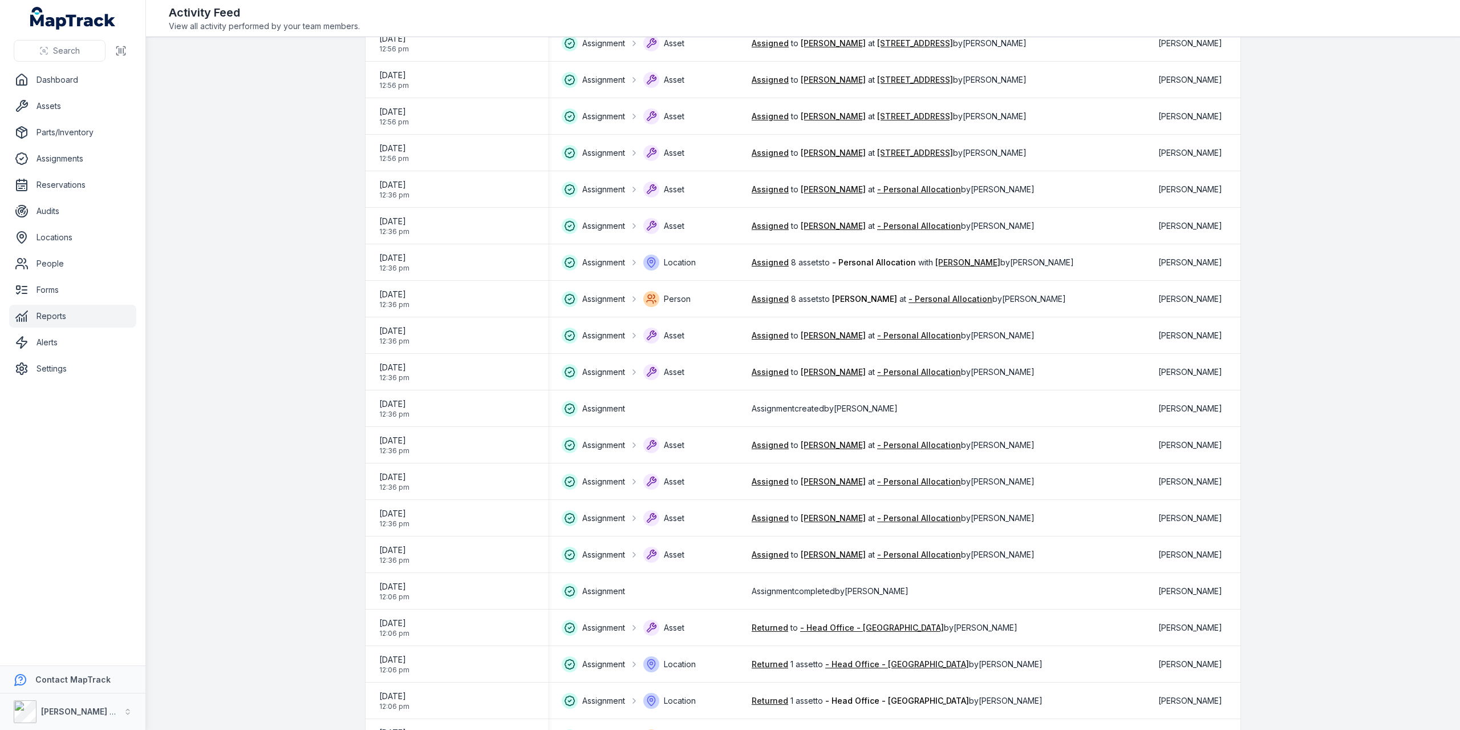
scroll to position [1251, 0]
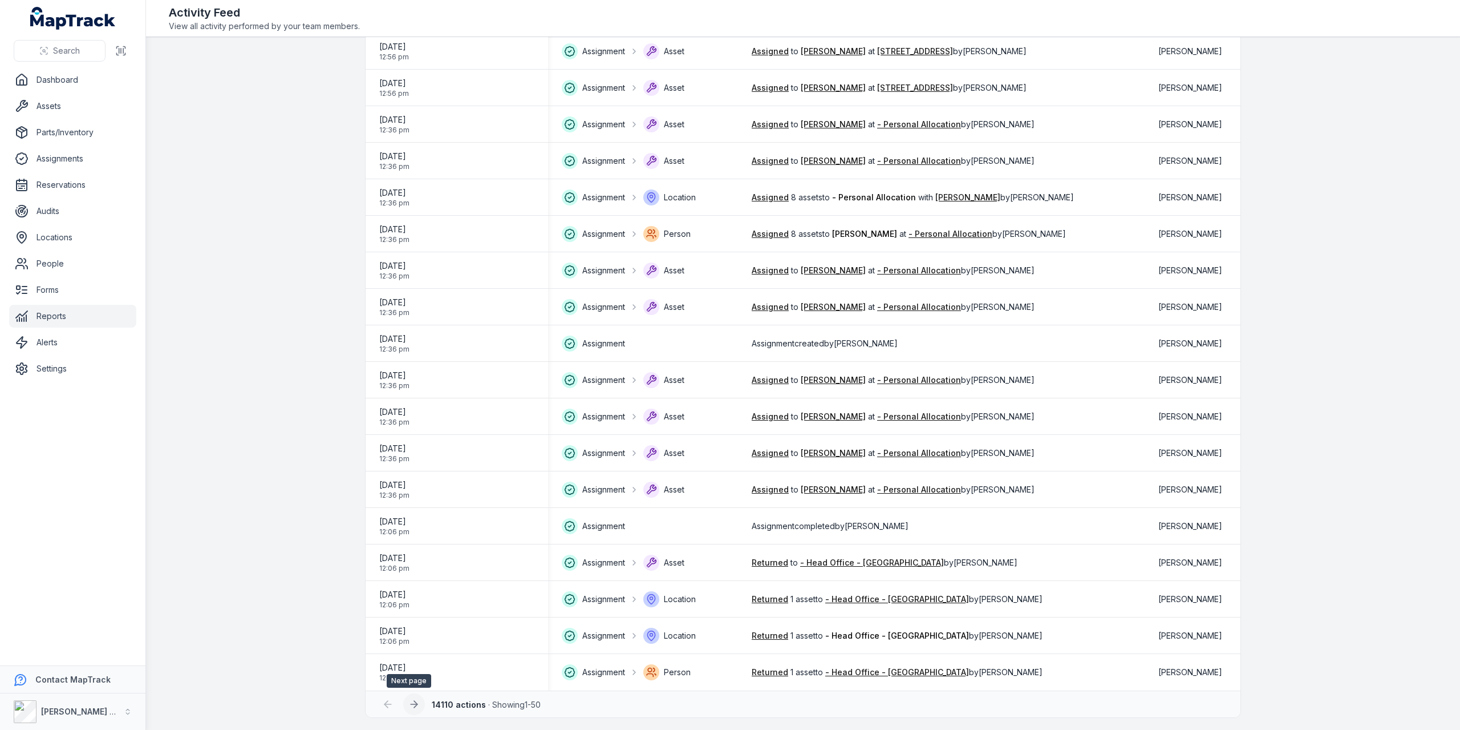
click at [408, 704] on icon at bounding box center [413, 703] width 11 height 11
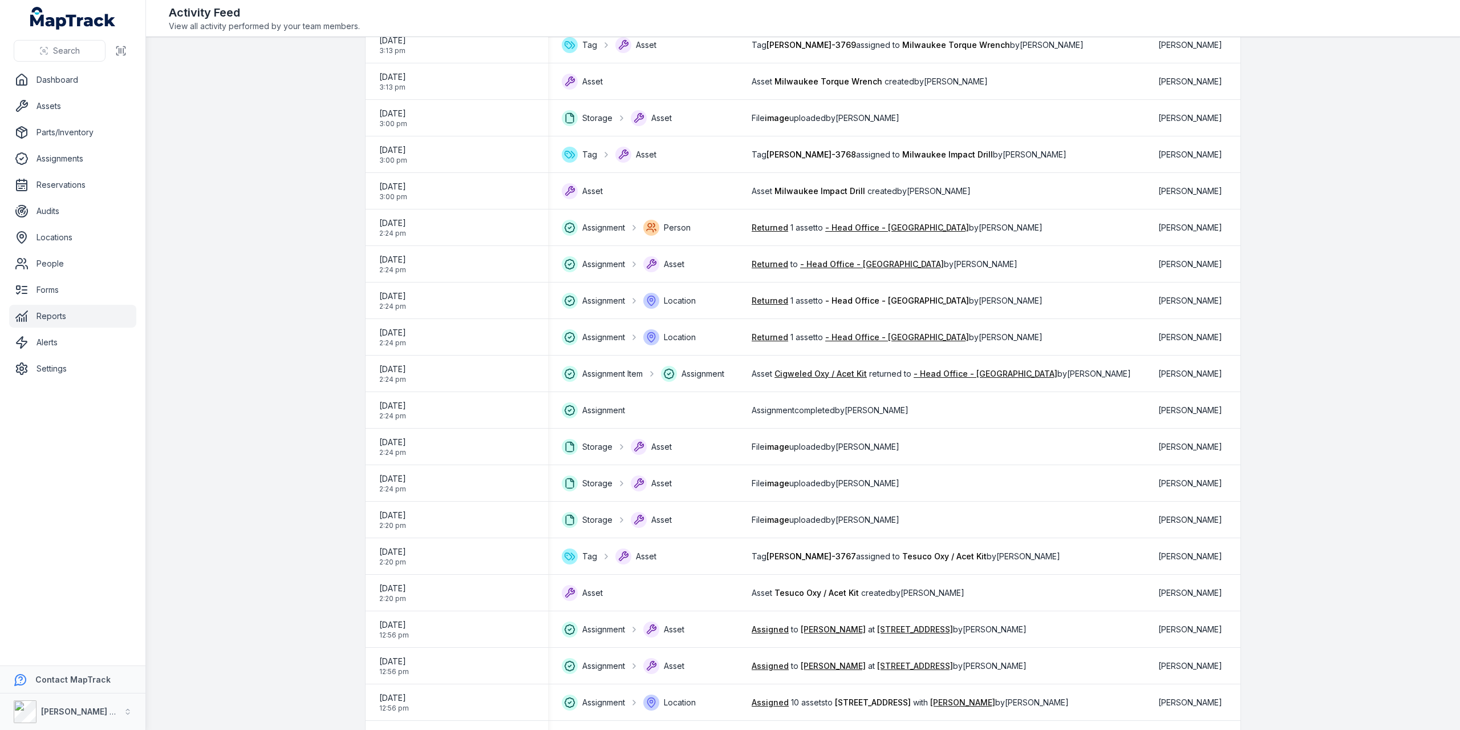
scroll to position [224, 0]
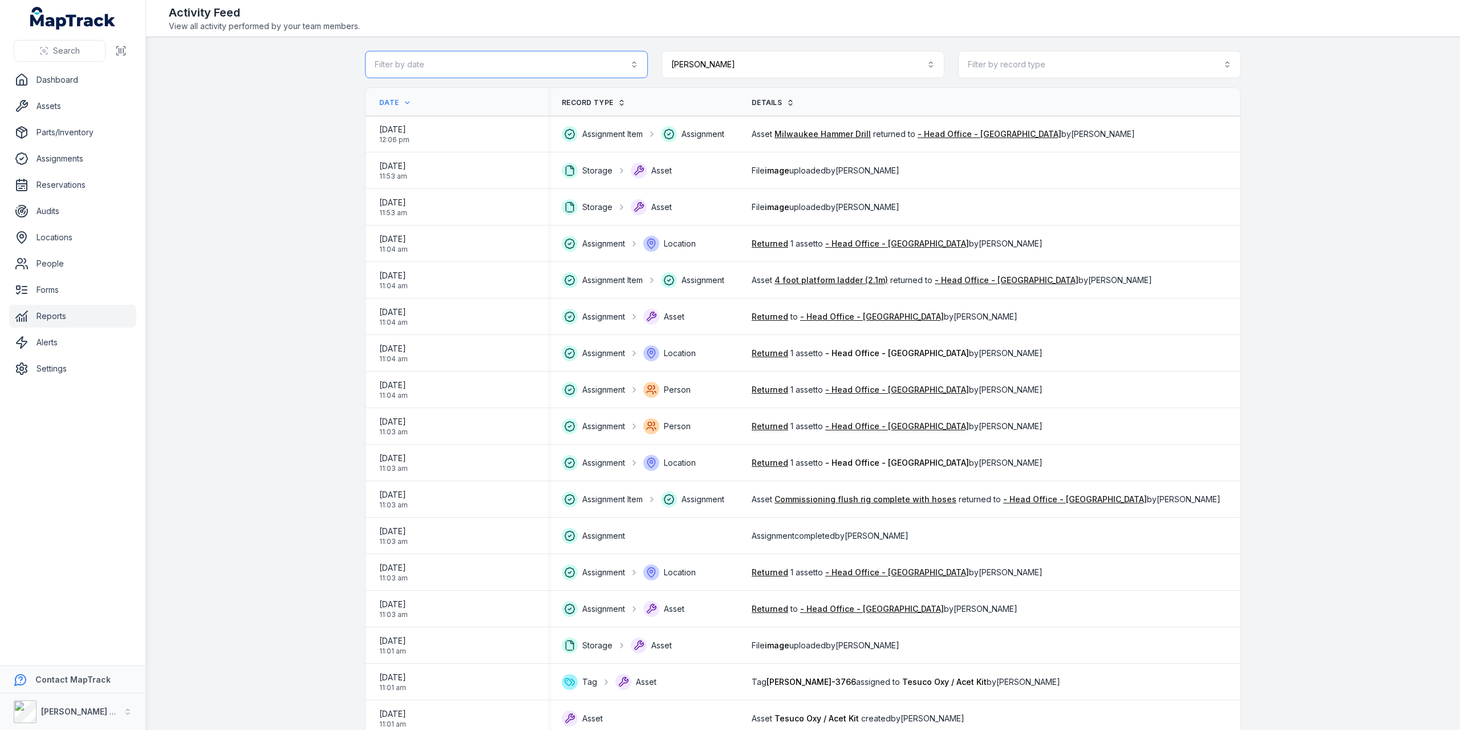
click at [631, 60] on button "Filter by date" at bounding box center [506, 64] width 283 height 27
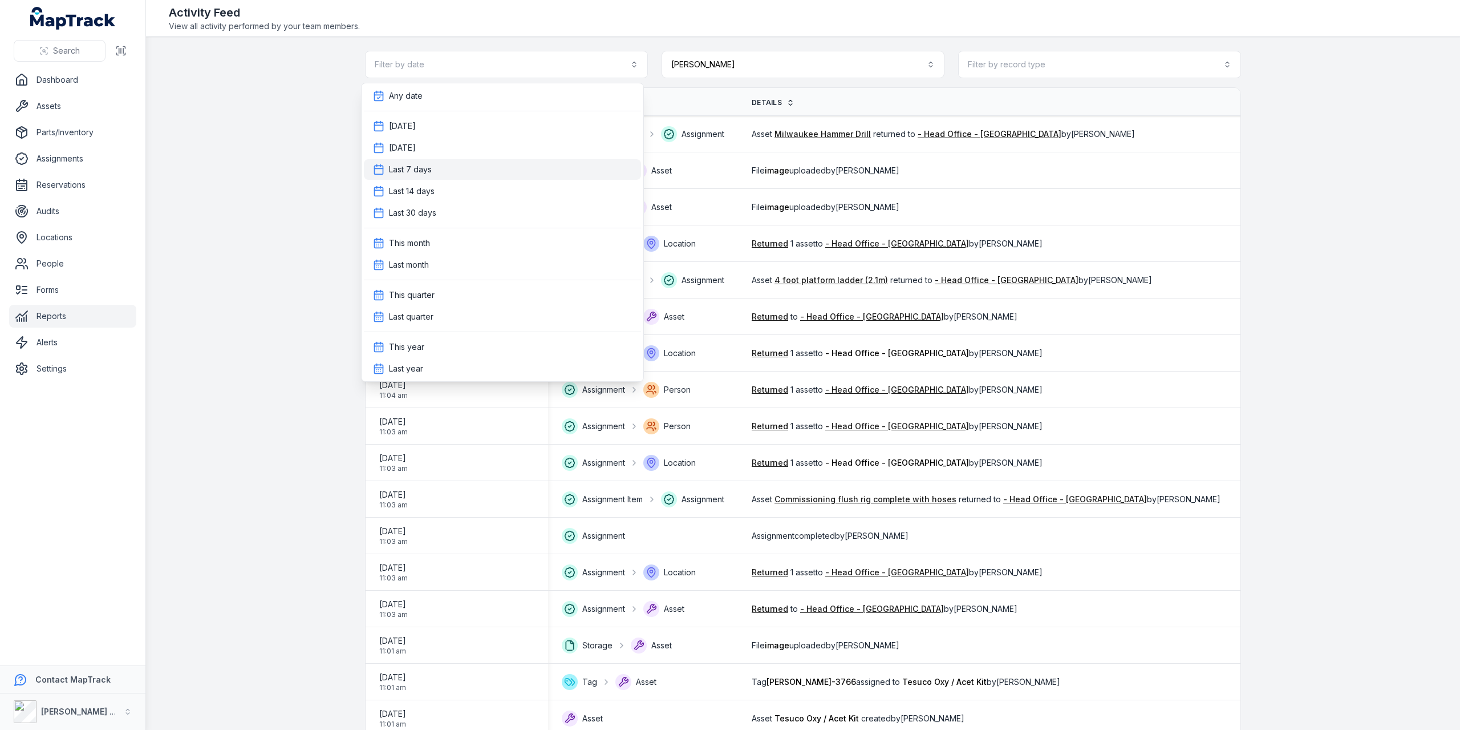
click at [472, 164] on div "Last 7 days" at bounding box center [502, 169] width 259 height 11
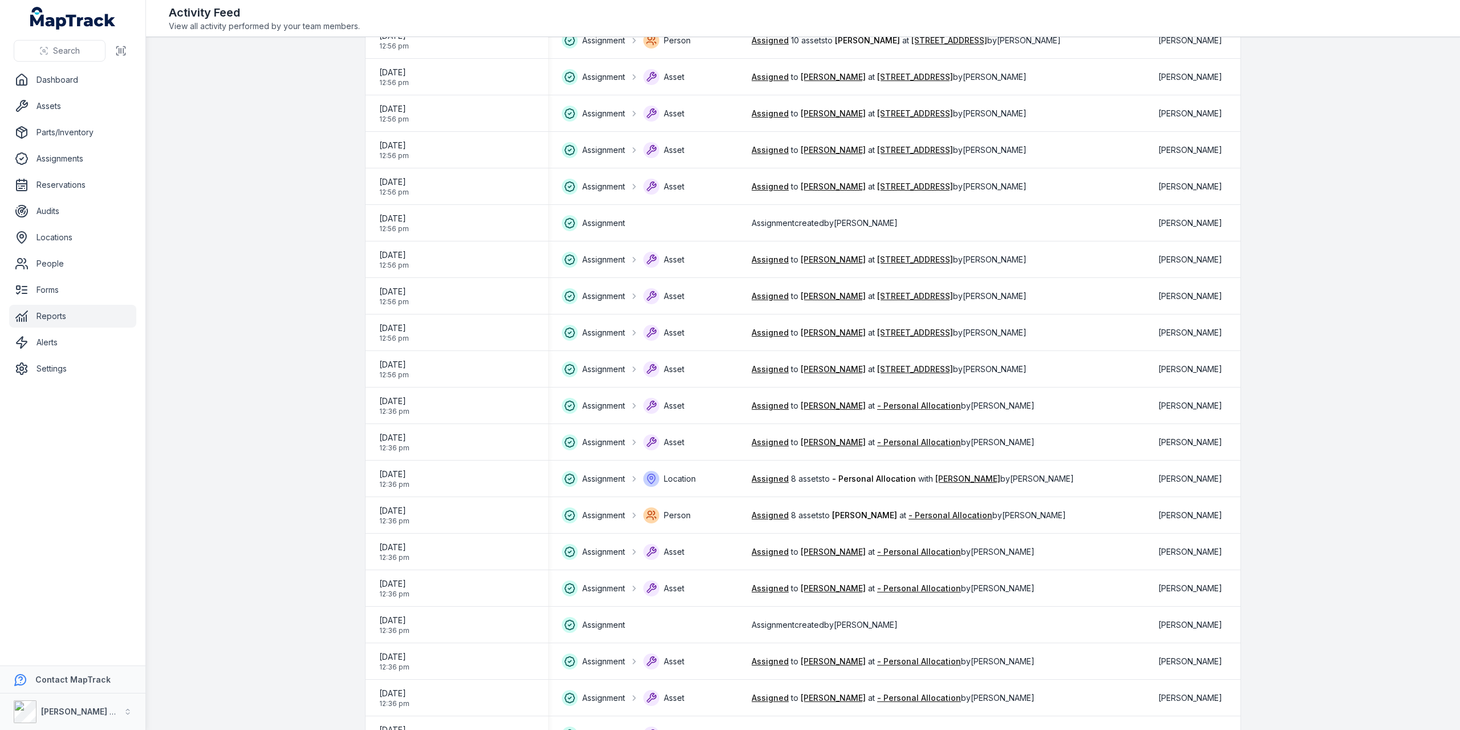
scroll to position [1251, 0]
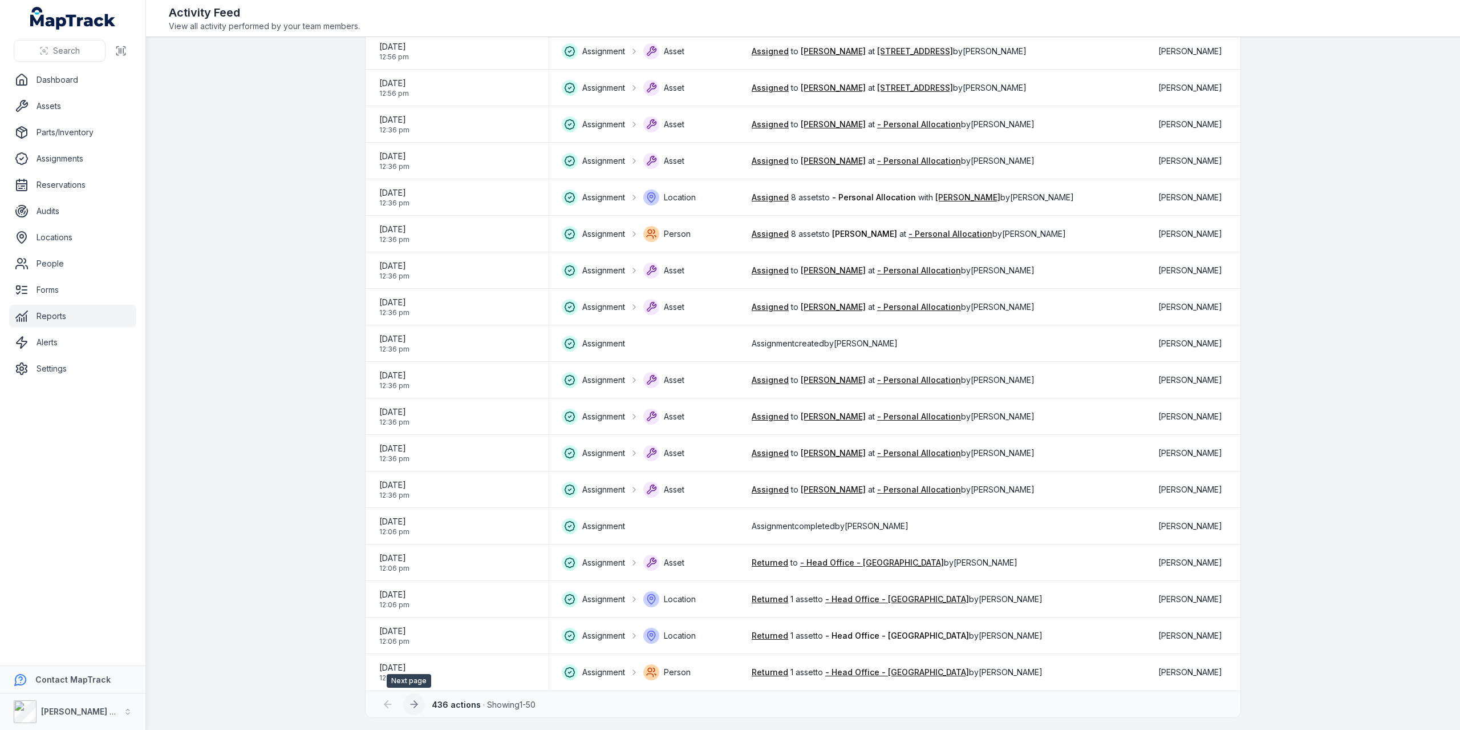
click at [416, 704] on button at bounding box center [414, 704] width 22 height 22
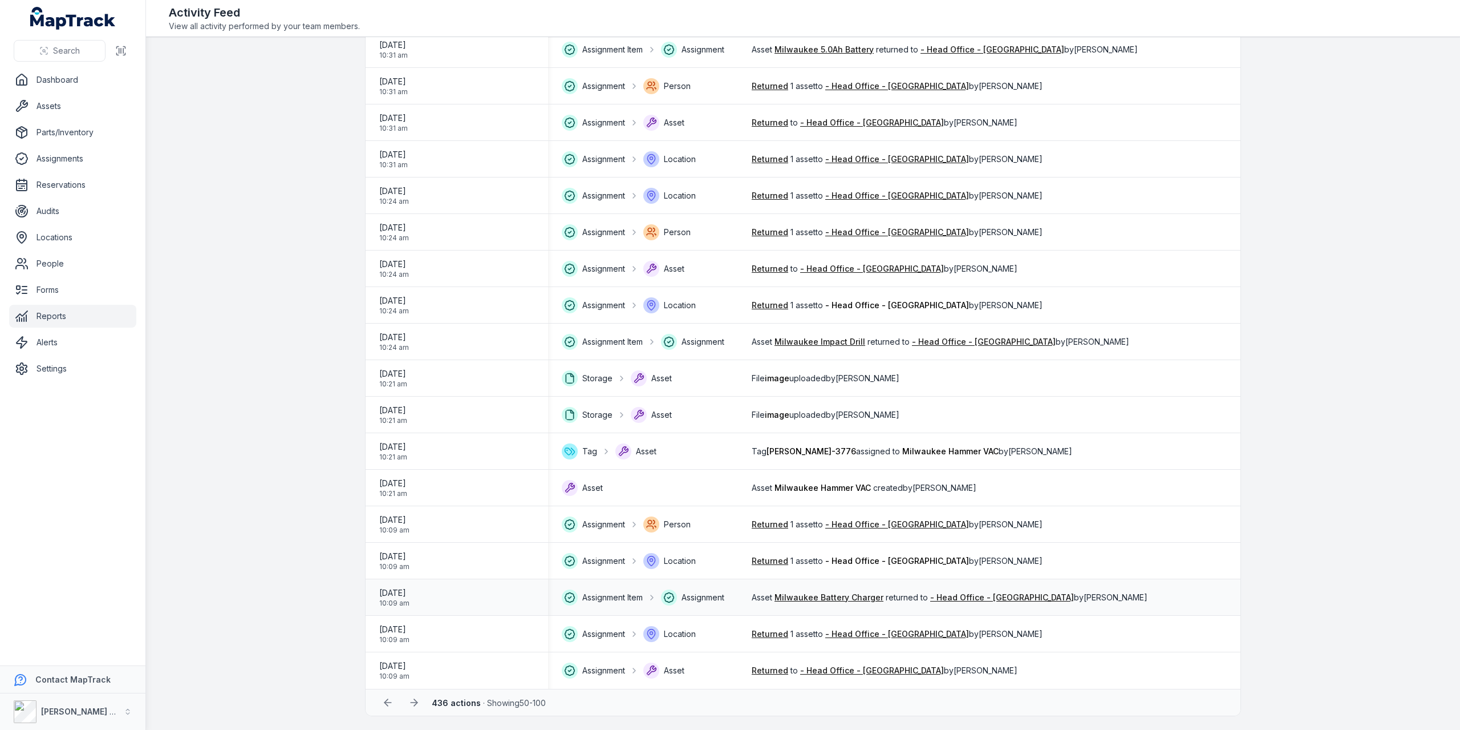
scroll to position [1256, 0]
click at [408, 706] on icon at bounding box center [413, 701] width 11 height 11
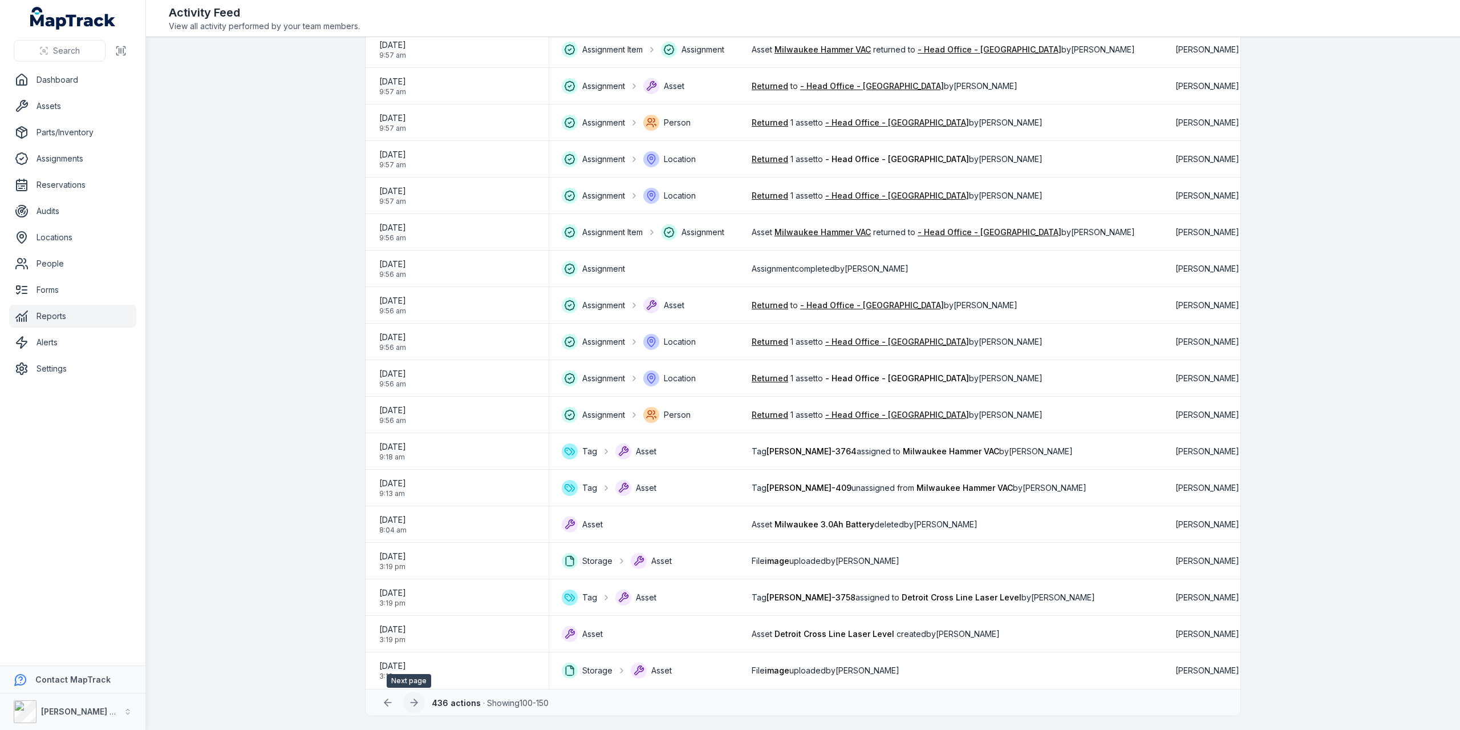
scroll to position [1251, 0]
click at [408, 706] on icon at bounding box center [413, 703] width 11 height 11
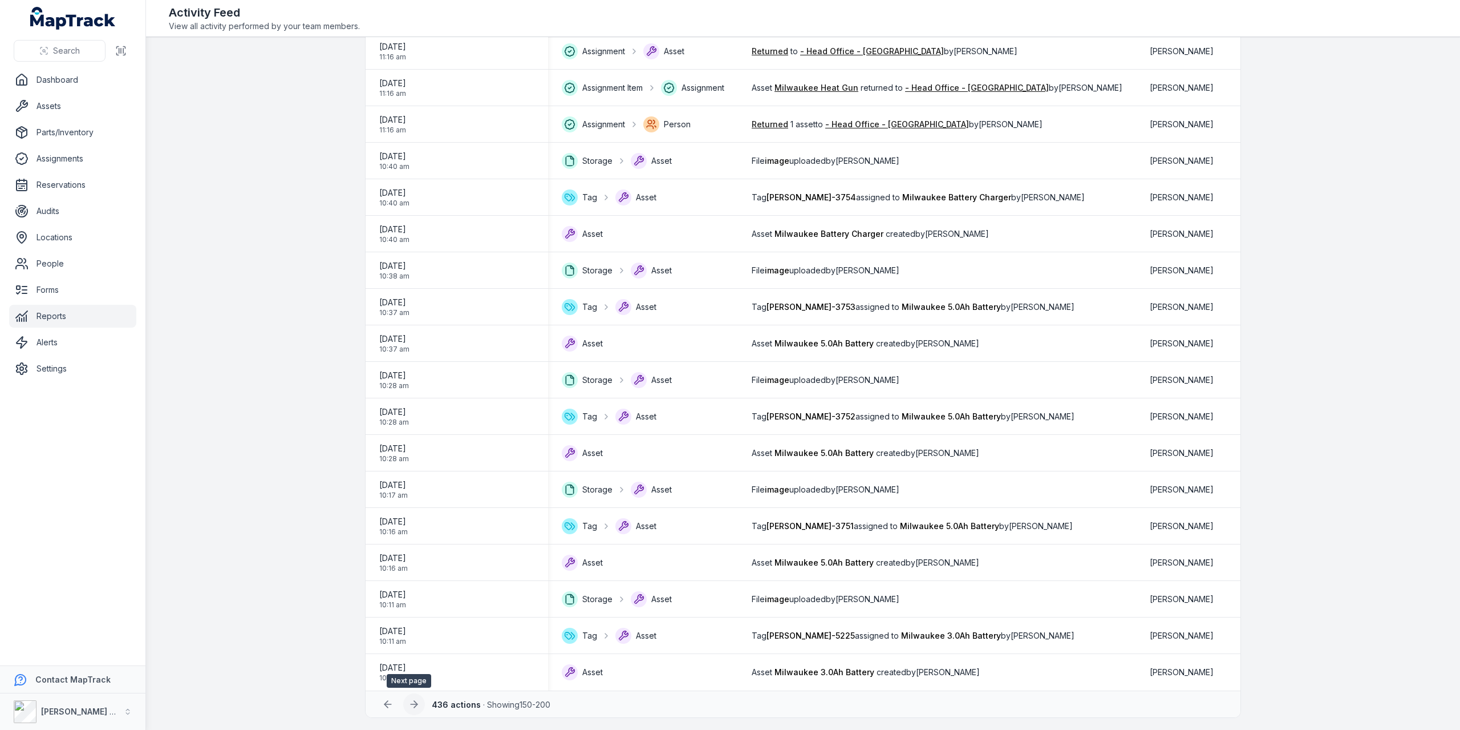
click at [414, 703] on icon at bounding box center [415, 703] width 3 height 7
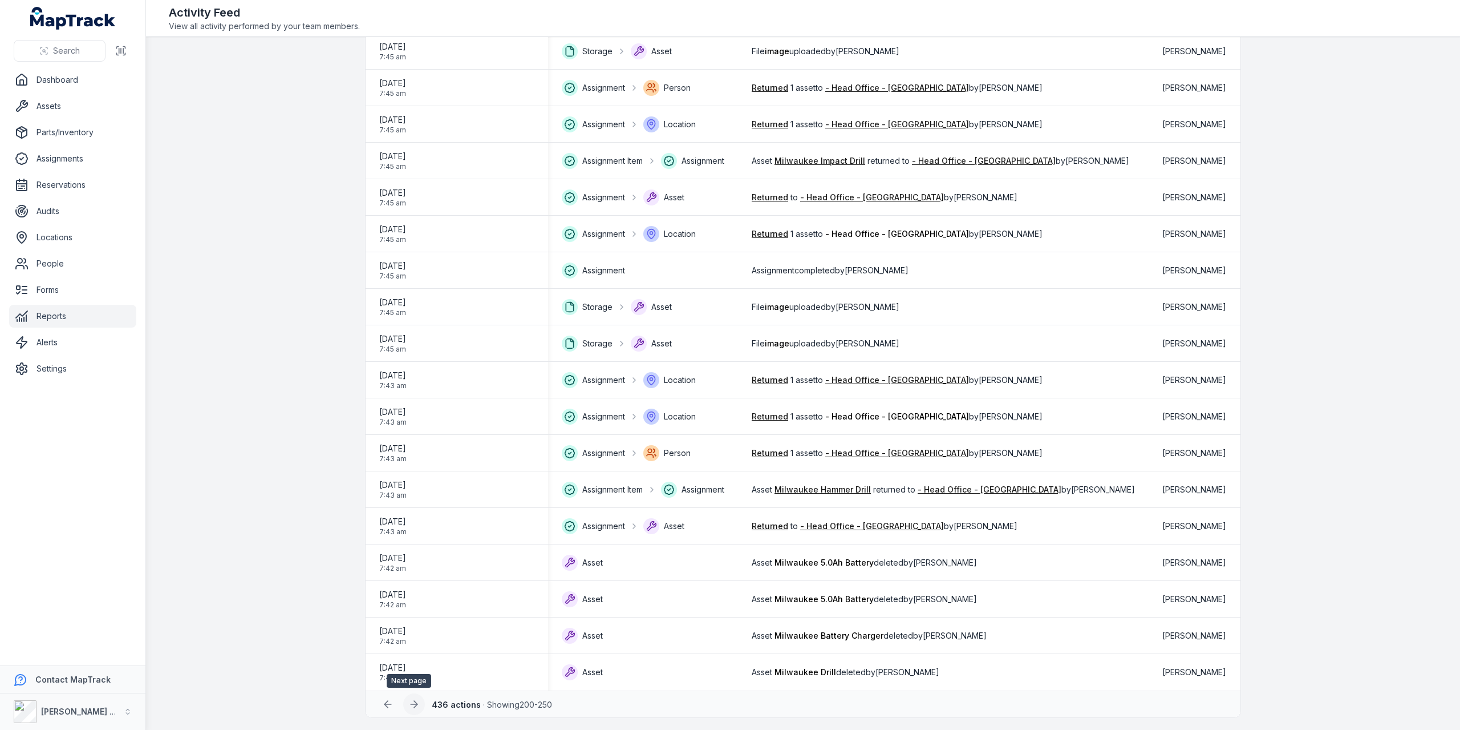
click at [414, 706] on icon at bounding box center [415, 703] width 3 height 7
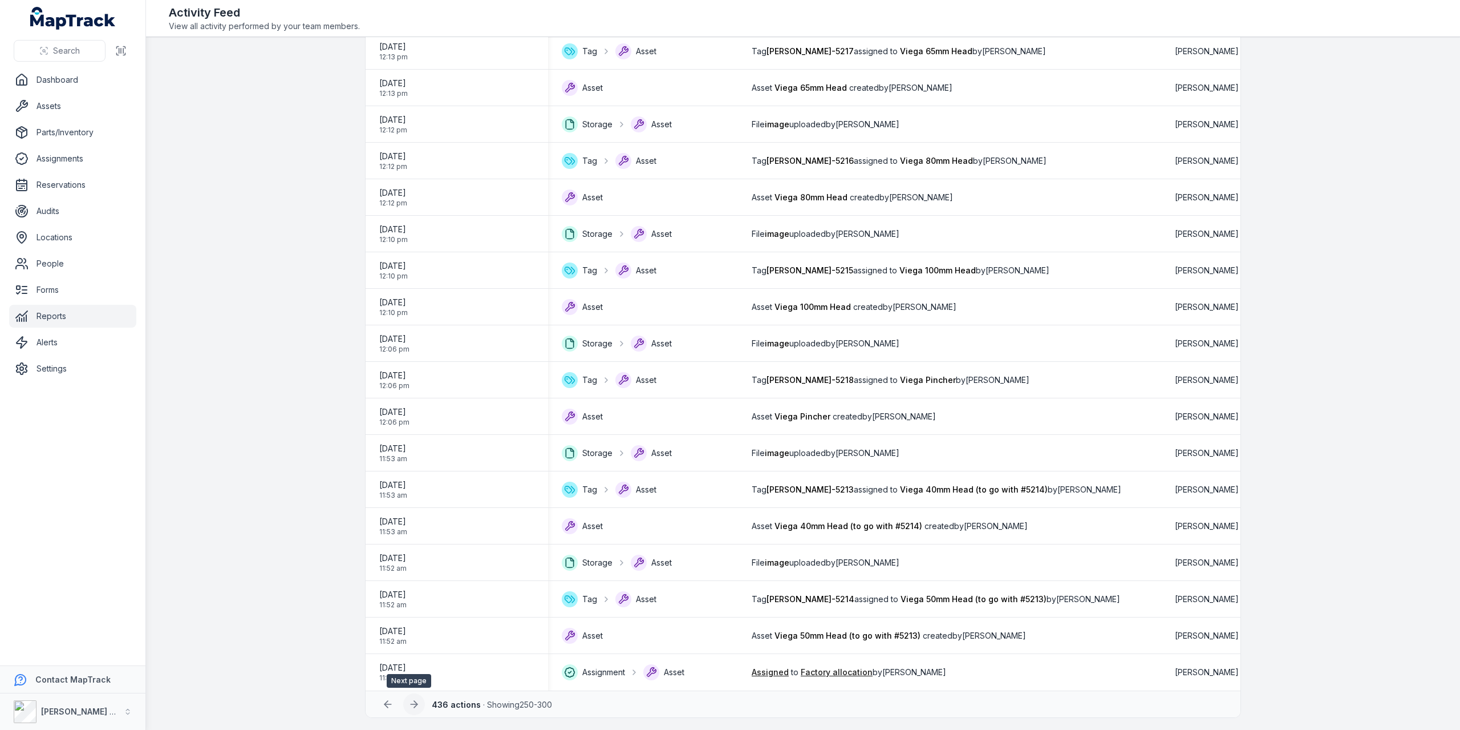
click at [412, 704] on icon at bounding box center [413, 703] width 11 height 11
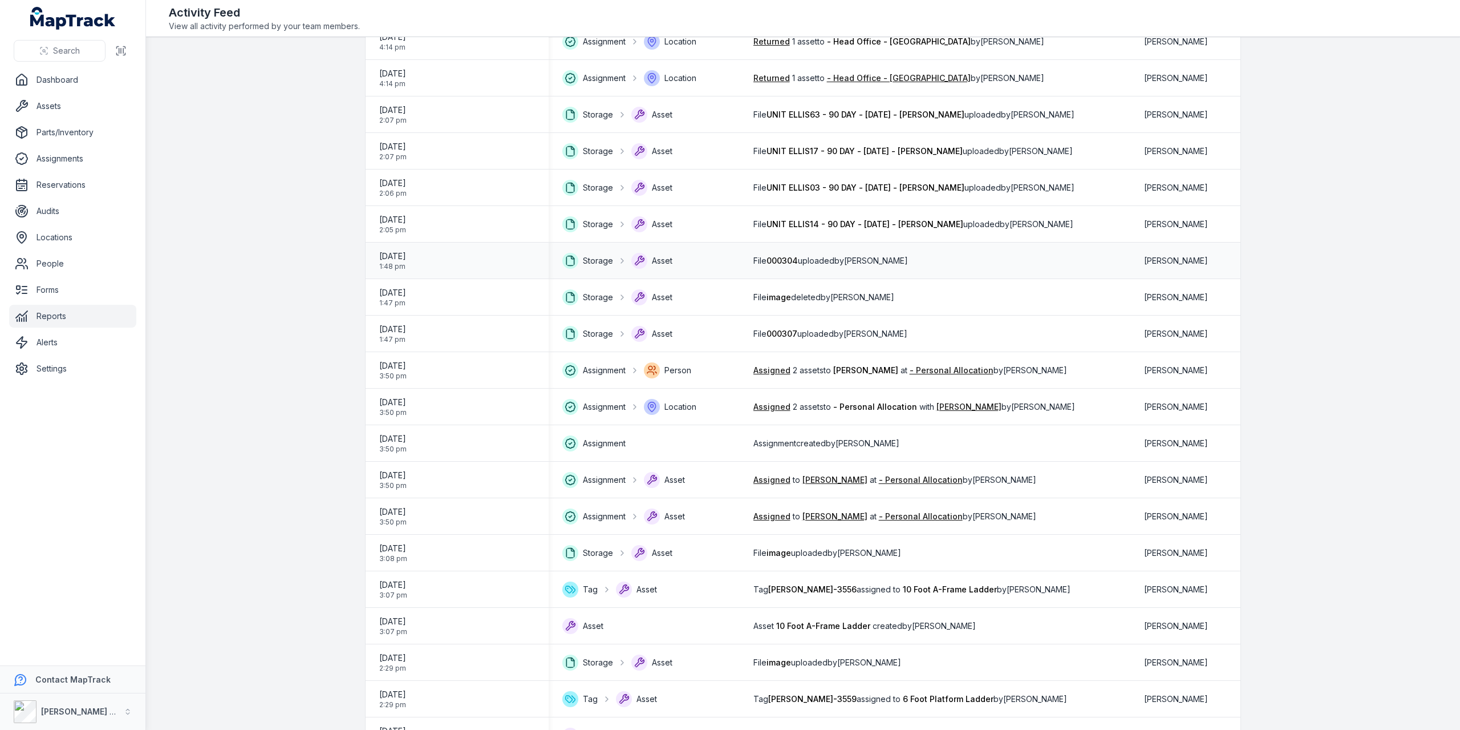
scroll to position [1023, 0]
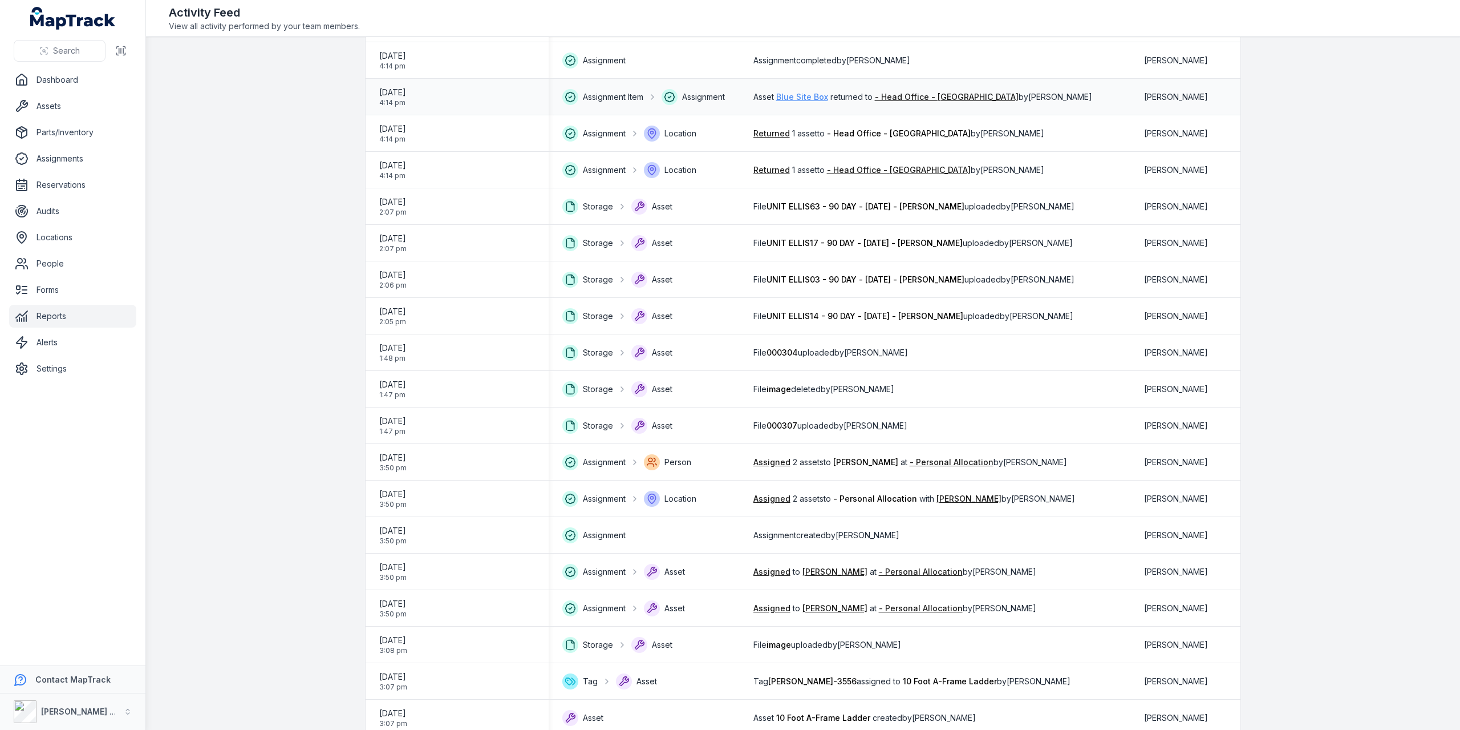
click at [818, 93] on link "Blue Site Box" at bounding box center [802, 96] width 52 height 11
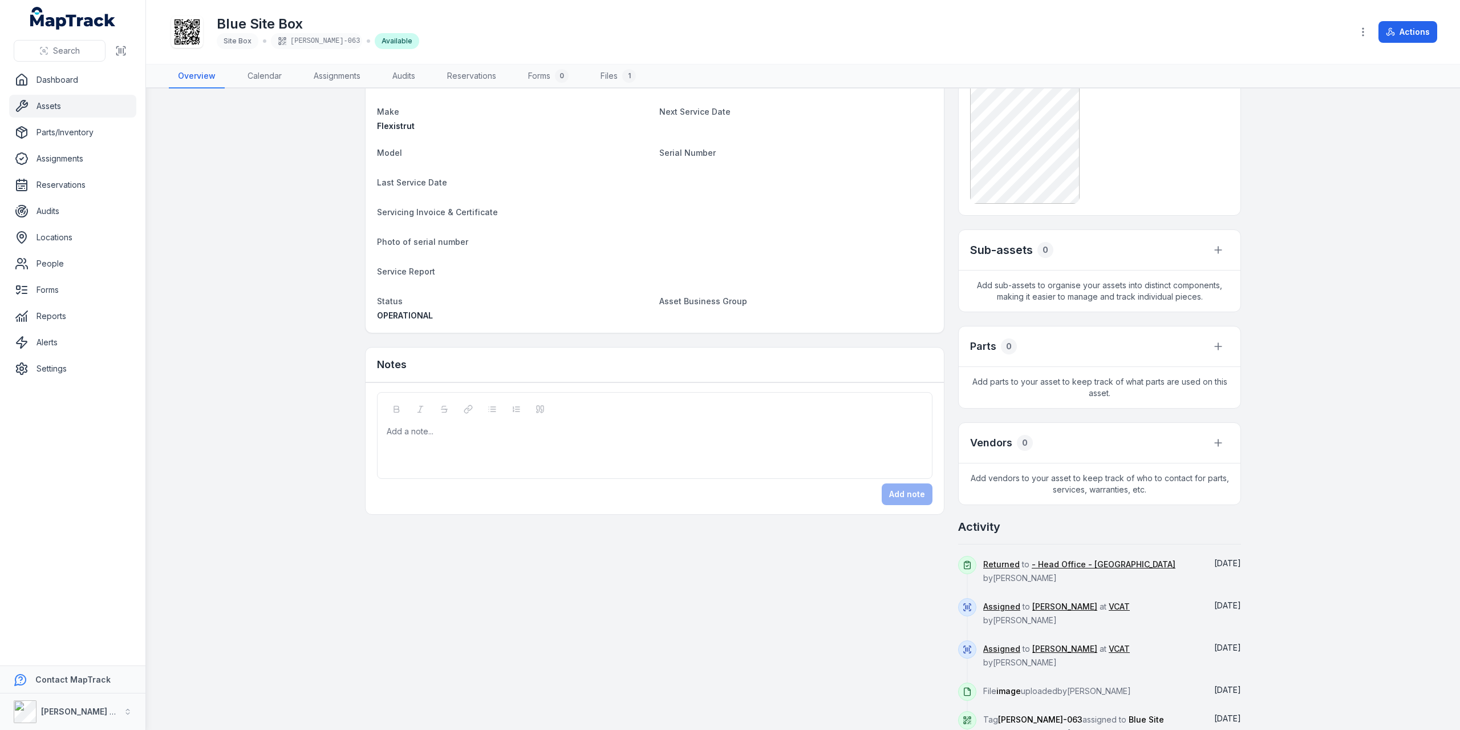
scroll to position [93, 0]
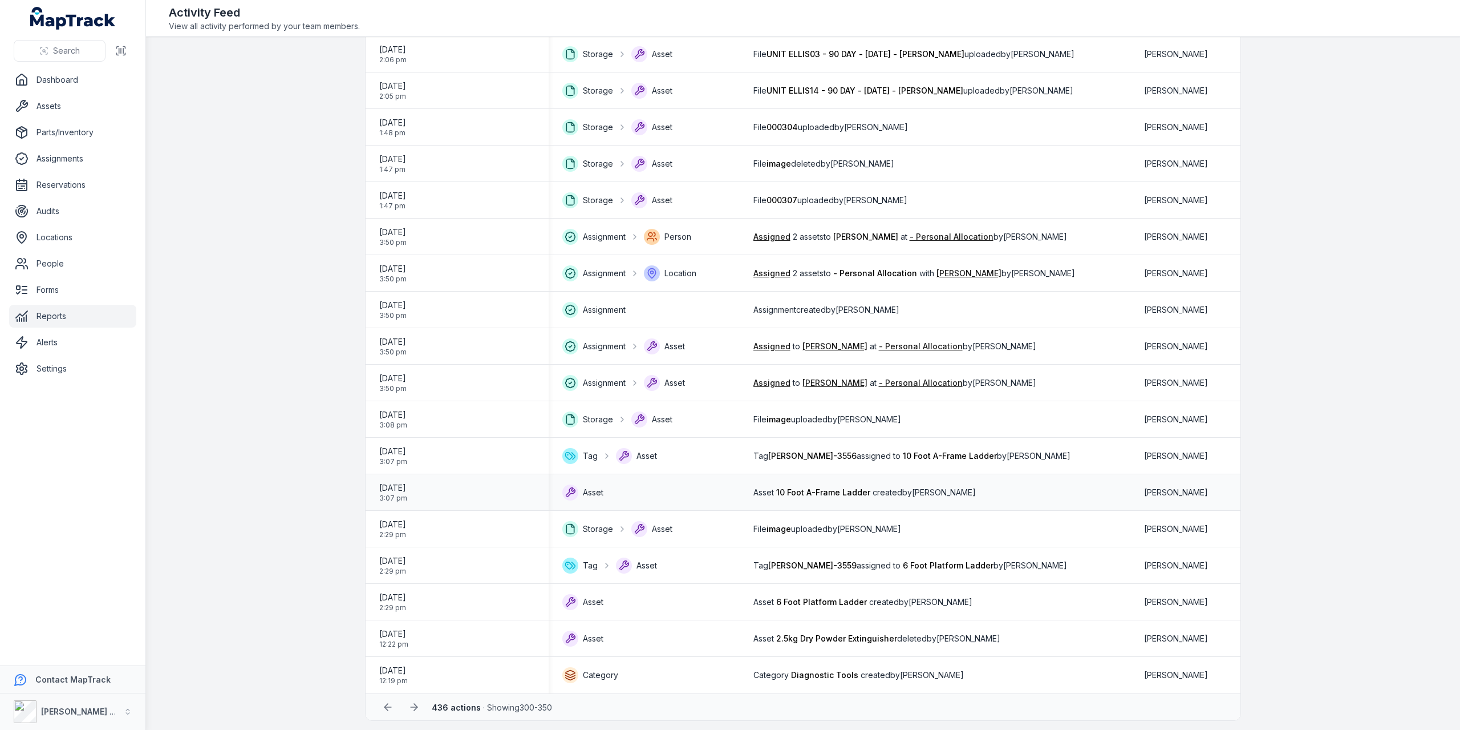
scroll to position [1251, 0]
click at [382, 700] on icon at bounding box center [387, 703] width 11 height 11
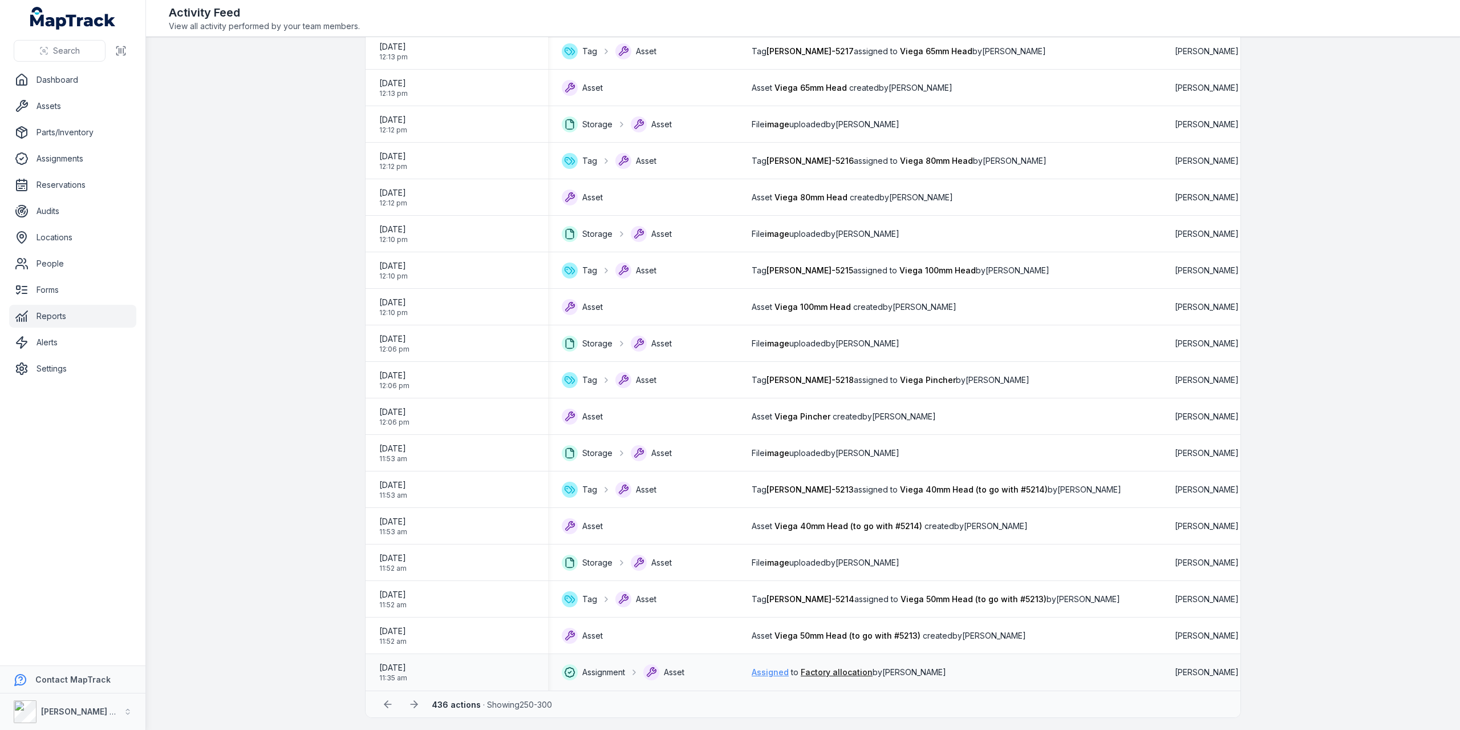
click at [789, 670] on link "Assigned" at bounding box center [770, 671] width 37 height 11
